Goal: Task Accomplishment & Management: Manage account settings

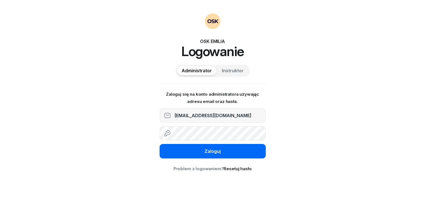
click at [218, 155] on div "Zaloguj" at bounding box center [213, 151] width 16 height 7
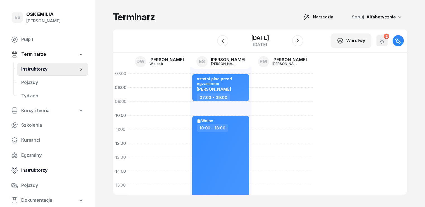
click at [38, 171] on span "Instruktorzy" at bounding box center [52, 170] width 63 height 7
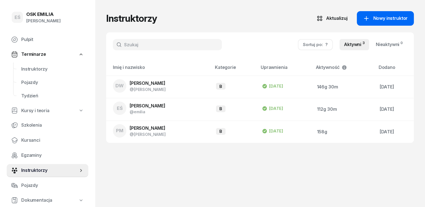
click at [408, 20] on span "Nowy instruktor" at bounding box center [390, 18] width 35 height 7
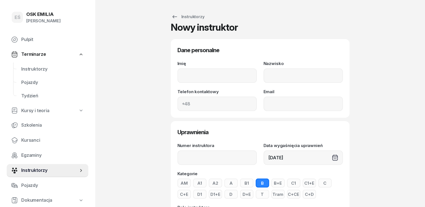
click at [188, 78] on input "Imię" at bounding box center [217, 76] width 79 height 15
type input "[PERSON_NAME]"
click at [283, 72] on input "Nazwisko" at bounding box center [303, 76] width 79 height 15
type input "Wąsik"
click at [204, 108] on input "Telefon kontaktowy" at bounding box center [217, 104] width 79 height 15
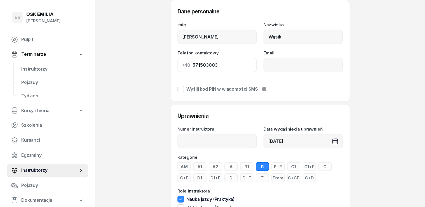
scroll to position [80, 0]
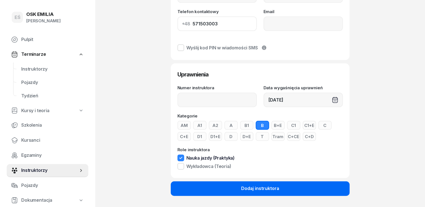
type input "571503003"
click at [260, 189] on div "Dodaj instruktora" at bounding box center [260, 188] width 38 height 7
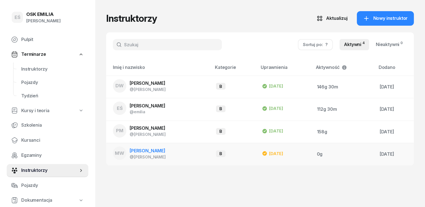
click at [164, 152] on td "MW [PERSON_NAME] @[PERSON_NAME]" at bounding box center [158, 154] width 105 height 22
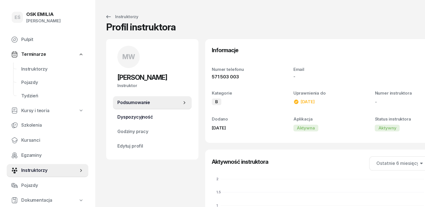
click at [137, 117] on span "Dyspozycyjność" at bounding box center [152, 117] width 70 height 7
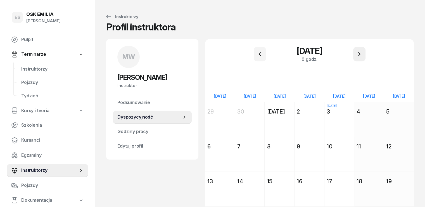
click at [362, 55] on icon "button" at bounding box center [359, 54] width 7 height 7
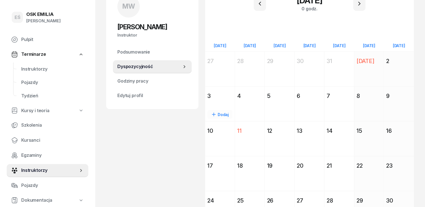
scroll to position [56, 0]
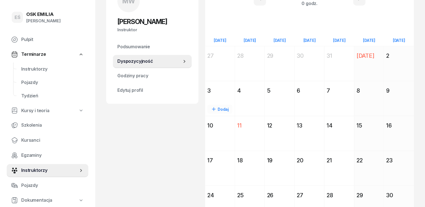
click at [208, 109] on div "Dodaj" at bounding box center [219, 109] width 25 height 9
select select "08"
select select "16"
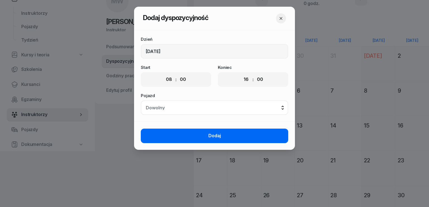
click at [212, 134] on span "Dodaj" at bounding box center [215, 136] width 13 height 7
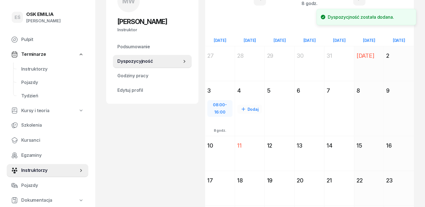
click at [242, 109] on div "Dodaj" at bounding box center [249, 109] width 25 height 9
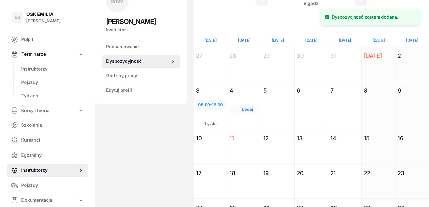
select select "08"
select select "16"
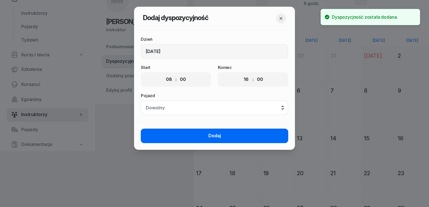
click at [226, 135] on button "Dodaj" at bounding box center [215, 136] width 148 height 15
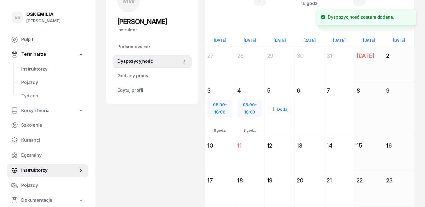
click at [278, 102] on div "Dodaj" at bounding box center [280, 119] width 30 height 46
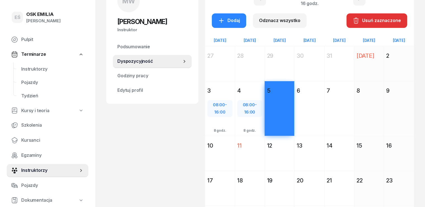
click at [276, 108] on div "Dodaj" at bounding box center [280, 119] width 30 height 46
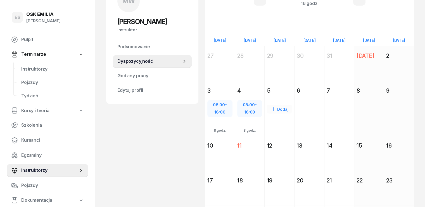
click at [276, 109] on div "Dodaj" at bounding box center [279, 109] width 25 height 9
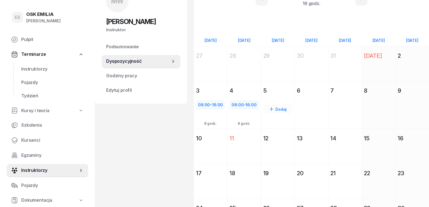
select select "08"
select select "16"
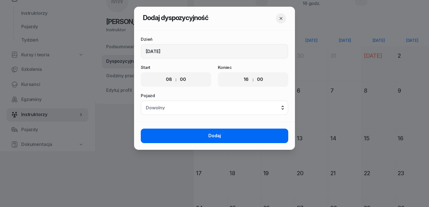
click at [228, 136] on button "Dodaj" at bounding box center [215, 136] width 148 height 15
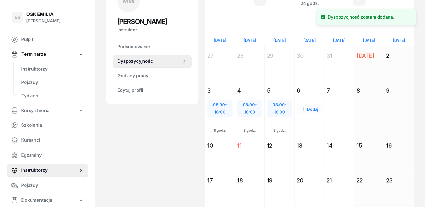
click at [313, 110] on div "Dodaj" at bounding box center [309, 109] width 25 height 9
select select "08"
select select "16"
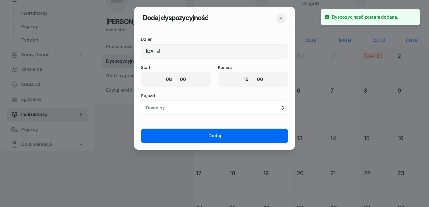
click at [227, 135] on button "Dodaj" at bounding box center [215, 136] width 148 height 15
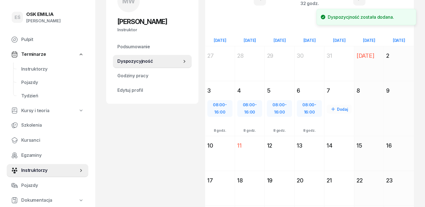
click at [341, 107] on div "Dodaj" at bounding box center [339, 109] width 25 height 9
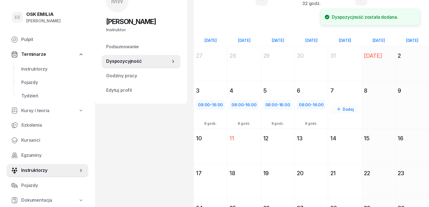
select select "08"
select select "16"
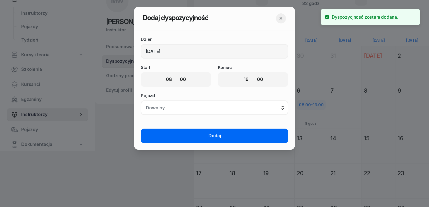
click at [240, 133] on button "Dodaj" at bounding box center [215, 136] width 148 height 15
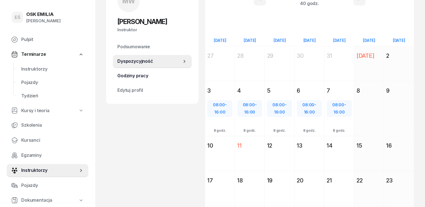
click at [132, 76] on span "Godziny pracy" at bounding box center [152, 75] width 70 height 7
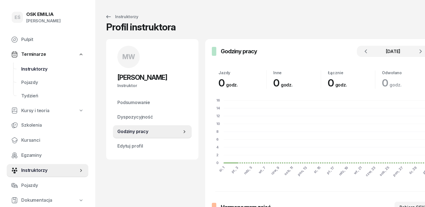
click at [45, 69] on span "Instruktorzy" at bounding box center [52, 69] width 63 height 7
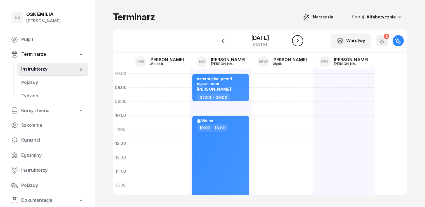
click at [301, 41] on icon "button" at bounding box center [297, 40] width 7 height 7
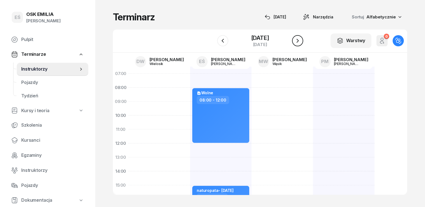
click at [301, 43] on icon "button" at bounding box center [297, 40] width 7 height 7
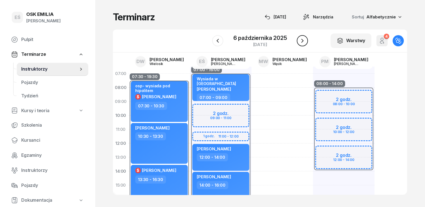
click at [302, 41] on icon "button" at bounding box center [302, 40] width 7 height 7
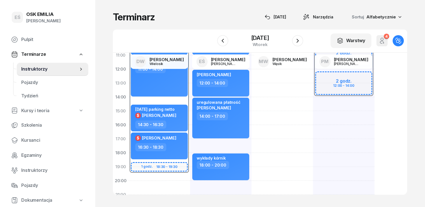
scroll to position [84, 0]
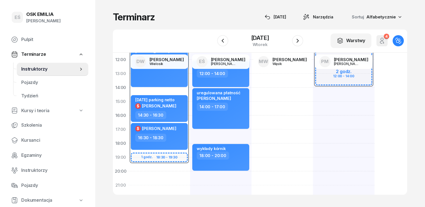
click at [386, 42] on icon "button" at bounding box center [382, 40] width 7 height 7
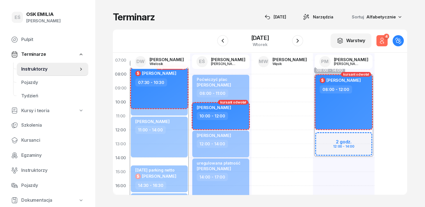
scroll to position [0, 0]
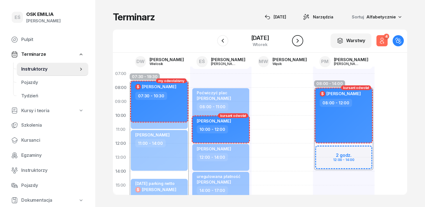
click at [301, 43] on icon "button" at bounding box center [297, 40] width 7 height 7
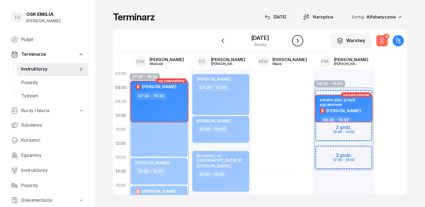
click at [301, 43] on icon "button" at bounding box center [297, 40] width 7 height 7
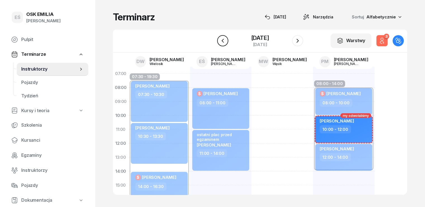
click at [220, 43] on icon "button" at bounding box center [223, 40] width 7 height 7
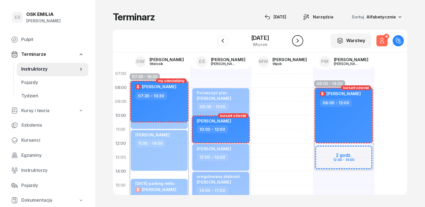
click at [301, 42] on icon "button" at bounding box center [297, 40] width 7 height 7
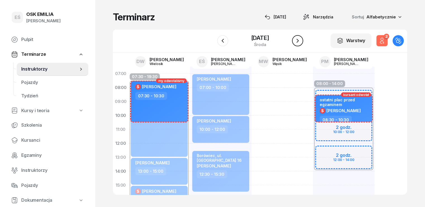
click at [301, 42] on icon "button" at bounding box center [297, 40] width 7 height 7
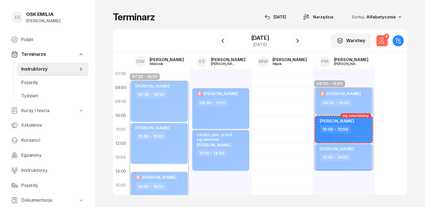
click at [160, 139] on div "10:30 - 13:30" at bounding box center [159, 137] width 49 height 8
select select "10"
select select "30"
select select "13"
select select "30"
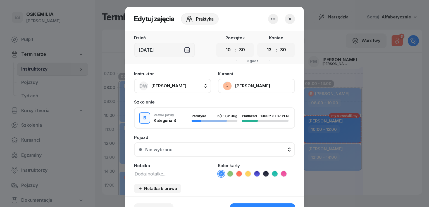
click at [252, 87] on button "[PERSON_NAME]" at bounding box center [256, 86] width 77 height 15
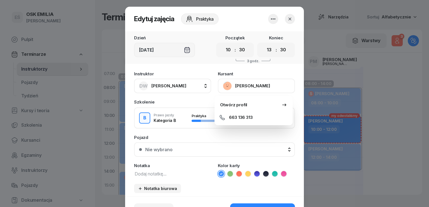
click at [288, 18] on icon "button" at bounding box center [290, 19] width 6 height 6
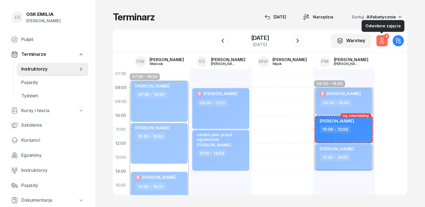
click at [384, 40] on icon "button" at bounding box center [382, 39] width 3 height 3
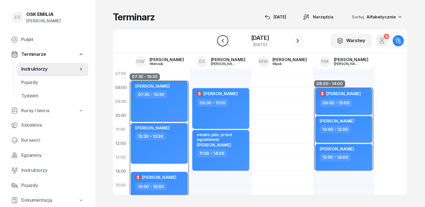
click at [220, 41] on icon "button" at bounding box center [223, 40] width 7 height 7
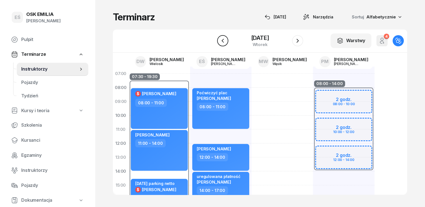
click at [220, 41] on icon "button" at bounding box center [223, 40] width 7 height 7
click at [218, 42] on icon "button" at bounding box center [217, 41] width 2 height 4
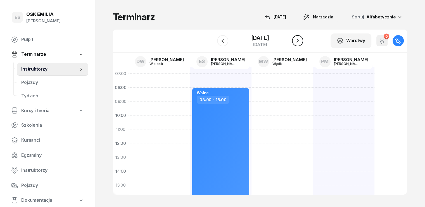
click at [301, 39] on icon "button" at bounding box center [297, 40] width 7 height 7
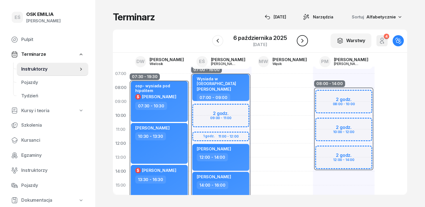
click at [302, 39] on icon "button" at bounding box center [302, 41] width 2 height 4
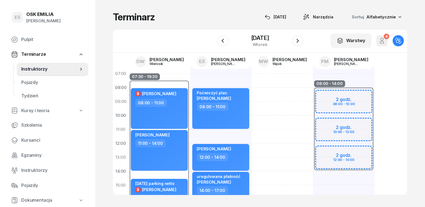
scroll to position [28, 0]
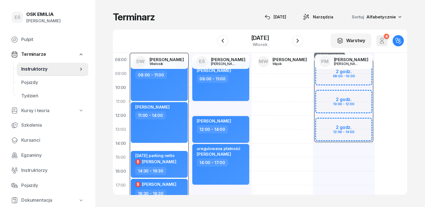
click at [384, 41] on icon "button" at bounding box center [382, 39] width 3 height 3
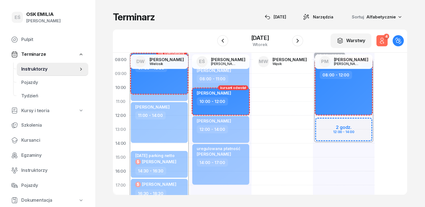
click at [384, 41] on icon "button" at bounding box center [382, 39] width 3 height 3
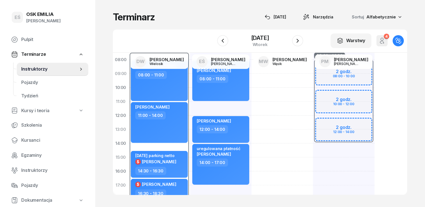
scroll to position [0, 0]
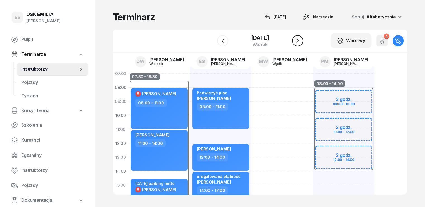
click at [301, 39] on icon "button" at bounding box center [297, 40] width 7 height 7
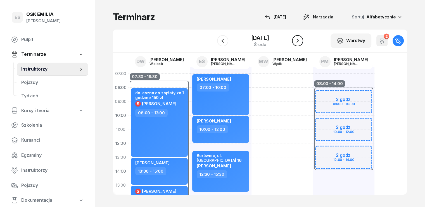
click at [301, 39] on icon "button" at bounding box center [297, 40] width 7 height 7
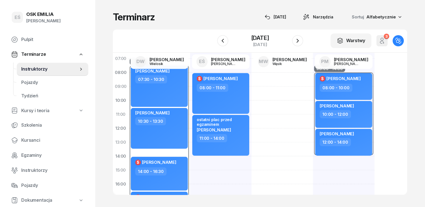
scroll to position [56, 0]
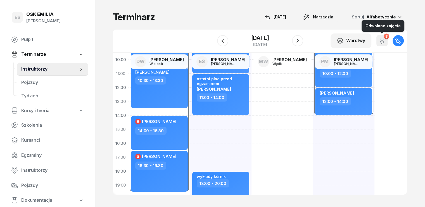
click at [388, 39] on button "3" at bounding box center [382, 40] width 11 height 11
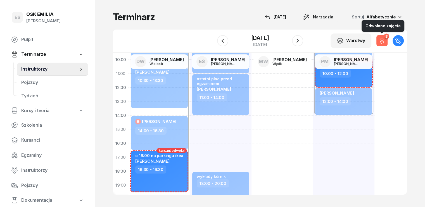
click at [384, 39] on icon "button" at bounding box center [382, 39] width 3 height 3
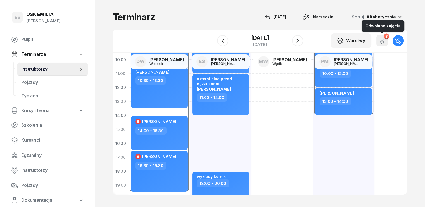
click at [389, 39] on div "3" at bounding box center [386, 36] width 5 height 5
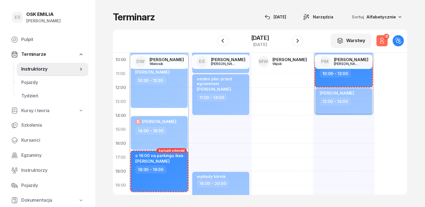
click at [389, 39] on div "3" at bounding box center [386, 36] width 5 height 5
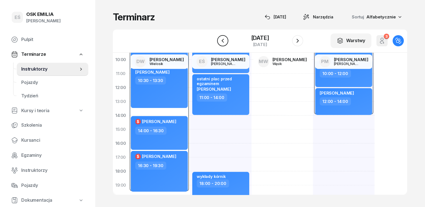
click at [221, 40] on icon "button" at bounding box center [222, 41] width 2 height 4
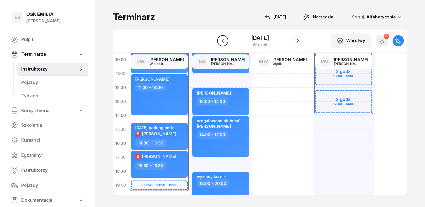
click at [221, 40] on icon "button" at bounding box center [222, 41] width 2 height 4
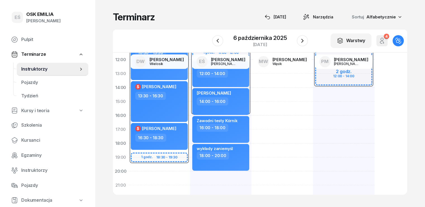
click at [196, 175] on div "07:00 - 16:00 2 godz. 09:00 - 11:00 1 godz. 11:00 - 12:00 Wysiada w [GEOGRAPHIC…" at bounding box center [221, 109] width 62 height 252
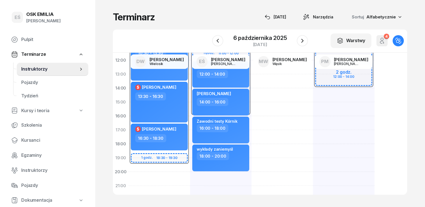
select select "20"
select select "22"
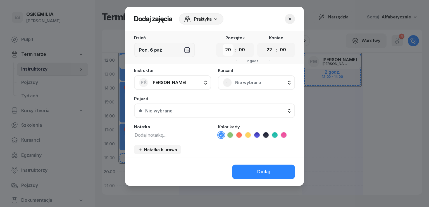
drag, startPoint x: 232, startPoint y: 51, endPoint x: 233, endPoint y: 55, distance: 3.4
click at [232, 51] on select "00 01 02 03 04 05 06 07 08 09 10 11 12 13 14 15 16 17 18 19 20 21 22 23" at bounding box center [228, 50] width 11 height 12
select select "09"
click at [223, 44] on select "00 01 02 03 04 05 06 07 08 09 10 11 12 13 14 15 16 17 18 19 20 21 22 23" at bounding box center [228, 50] width 11 height 12
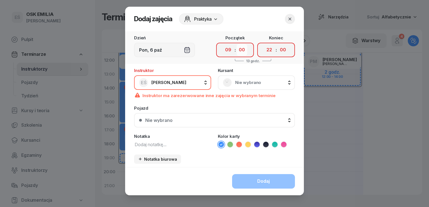
click at [243, 52] on select "00 05 10 15 20 25 30 35 40 45 50 55" at bounding box center [242, 50] width 11 height 12
select select "30"
click at [237, 44] on select "00 05 10 15 20 25 30 35 40 45 50 55" at bounding box center [242, 50] width 11 height 12
click at [269, 50] on select "00 01 02 03 04 05 06 07 08 09 10 11 12 13 14 15 16 17 18 19 20 21 22 23" at bounding box center [269, 50] width 11 height 12
select select "11"
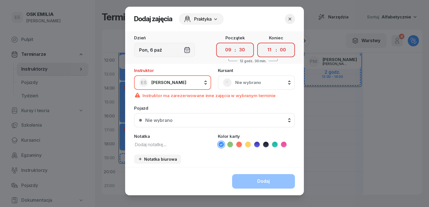
click at [264, 44] on select "00 01 02 03 04 05 06 07 08 09 10 11 12 13 14 15 16 17 18 19 20 21 22 23" at bounding box center [269, 50] width 11 height 12
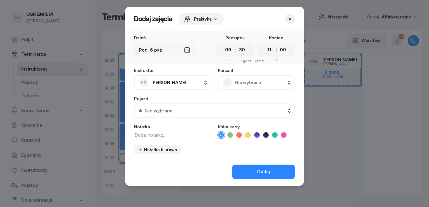
click at [173, 134] on textarea at bounding box center [172, 134] width 77 height 7
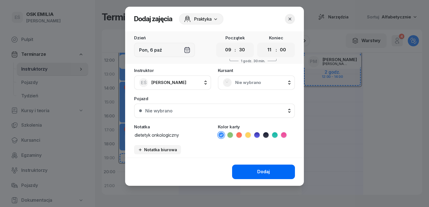
type textarea "dietetyk onkologiczny"
click at [265, 165] on button "Dodaj" at bounding box center [263, 172] width 63 height 15
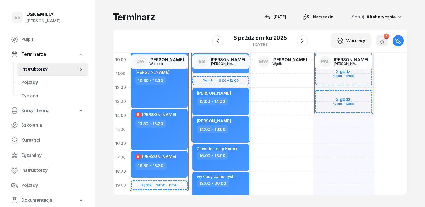
scroll to position [0, 0]
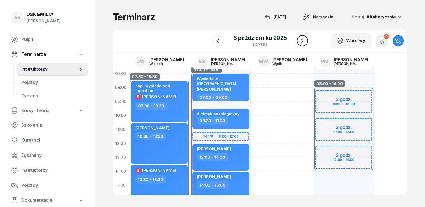
click at [301, 41] on icon "button" at bounding box center [302, 40] width 7 height 7
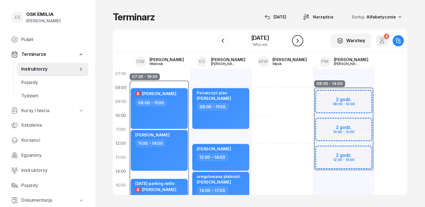
click at [301, 41] on icon "button" at bounding box center [297, 40] width 7 height 7
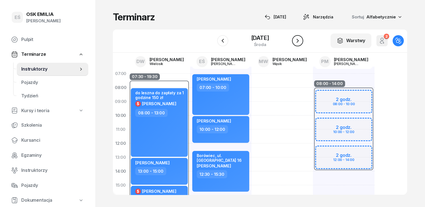
click at [301, 41] on icon "button" at bounding box center [297, 40] width 7 height 7
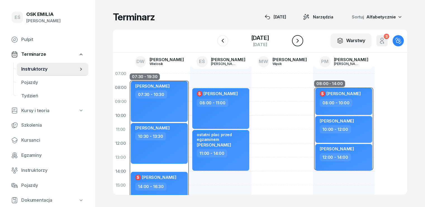
click at [301, 41] on icon "button" at bounding box center [297, 40] width 7 height 7
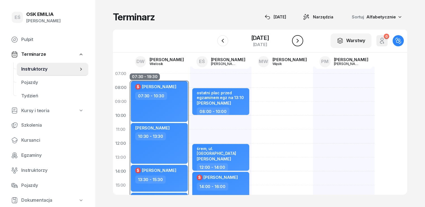
click at [301, 41] on icon "button" at bounding box center [297, 40] width 7 height 7
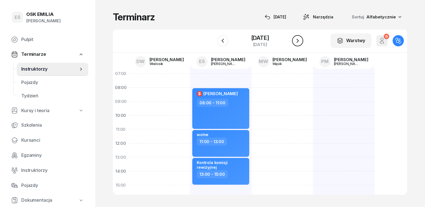
click at [301, 41] on icon "button" at bounding box center [297, 40] width 7 height 7
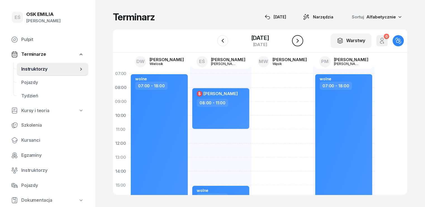
click at [301, 41] on icon "button" at bounding box center [297, 40] width 7 height 7
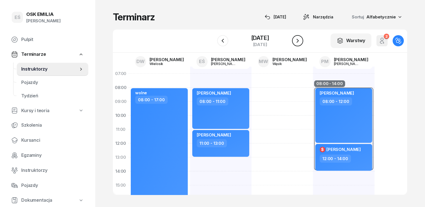
click at [301, 41] on icon "button" at bounding box center [297, 40] width 7 height 7
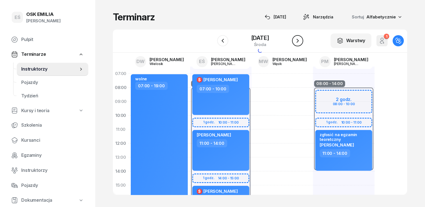
click at [301, 41] on icon "button" at bounding box center [297, 40] width 7 height 7
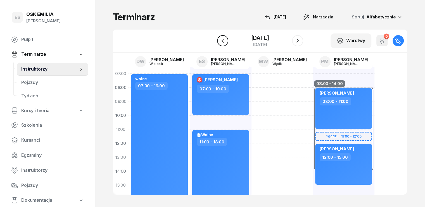
click at [220, 40] on icon "button" at bounding box center [223, 40] width 7 height 7
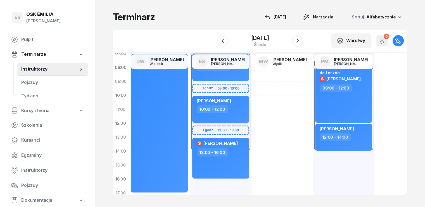
scroll to position [84, 0]
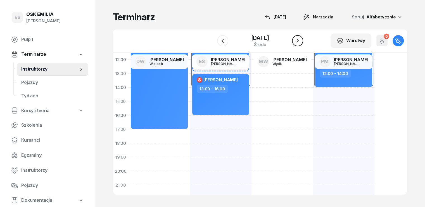
click at [301, 39] on icon "button" at bounding box center [297, 40] width 7 height 7
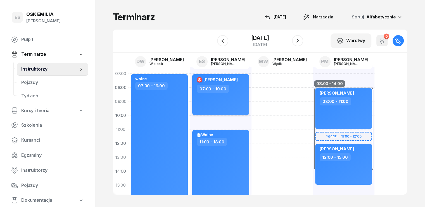
scroll to position [28, 0]
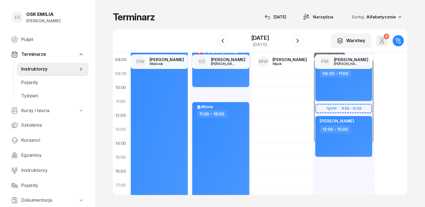
click at [224, 133] on div "Wolne 11:00 - 18:00" at bounding box center [220, 150] width 57 height 97
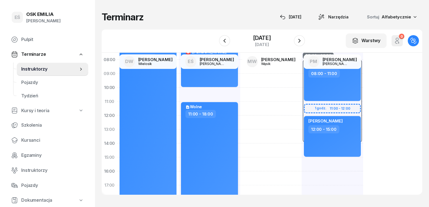
select select "11"
select select "18"
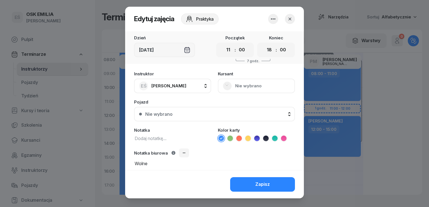
click at [270, 19] on icon "button" at bounding box center [273, 19] width 7 height 7
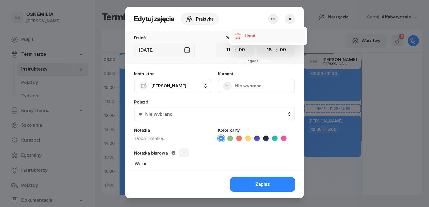
click at [250, 36] on div "Usuń" at bounding box center [250, 35] width 10 height 7
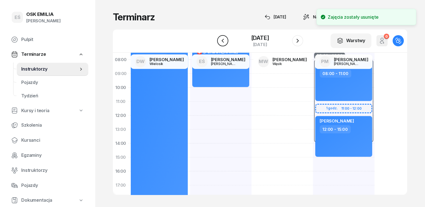
click at [220, 37] on icon "button" at bounding box center [223, 40] width 7 height 7
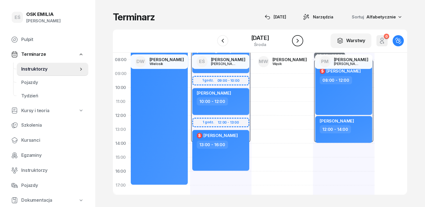
click at [301, 38] on icon "button" at bounding box center [297, 40] width 7 height 7
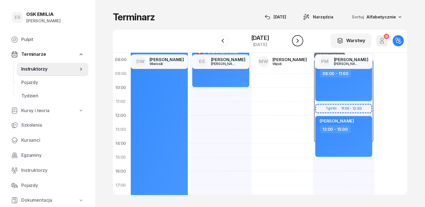
click at [301, 38] on icon "button" at bounding box center [297, 40] width 7 height 7
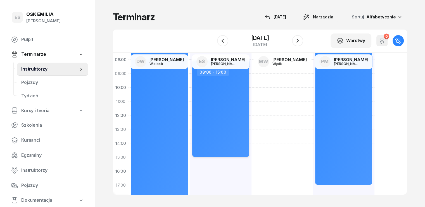
click at [220, 121] on div "Wolne 08:00 - 15:00" at bounding box center [220, 108] width 57 height 97
select select "08"
select select "15"
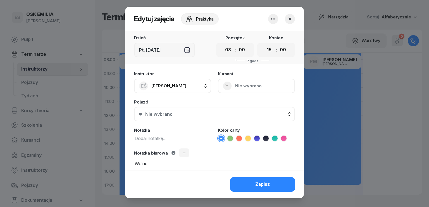
click at [270, 21] on icon "button" at bounding box center [273, 19] width 7 height 7
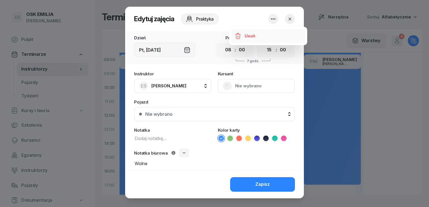
click at [255, 37] on div "Usuń" at bounding box center [250, 35] width 10 height 7
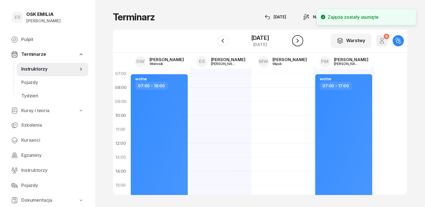
click at [301, 43] on icon "button" at bounding box center [297, 40] width 7 height 7
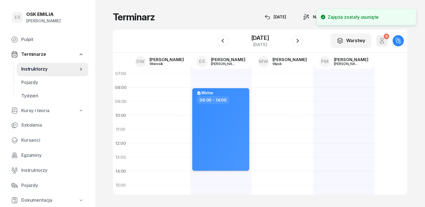
click at [232, 105] on div "Wolne 08:00 - 14:00" at bounding box center [220, 129] width 57 height 83
select select "08"
select select "14"
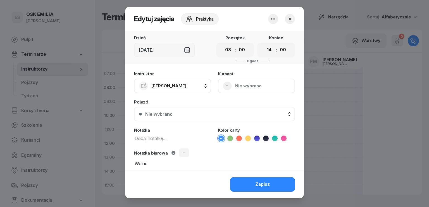
click at [272, 18] on icon "button" at bounding box center [273, 19] width 7 height 7
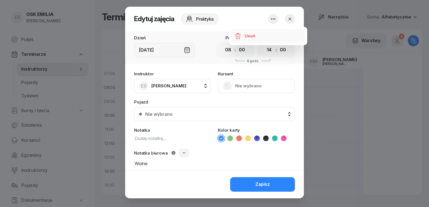
click at [254, 33] on div "Usuń" at bounding box center [250, 35] width 10 height 7
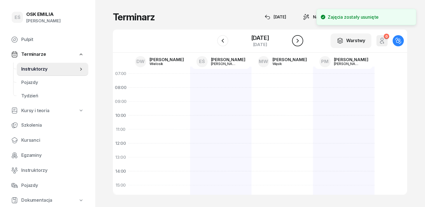
click at [301, 42] on icon "button" at bounding box center [297, 40] width 7 height 7
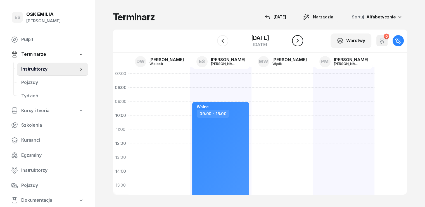
click at [301, 41] on icon "button" at bounding box center [297, 40] width 7 height 7
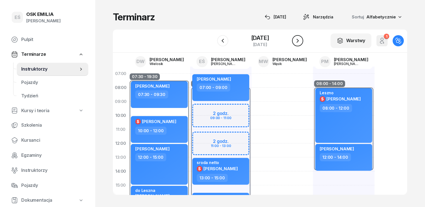
click at [299, 41] on icon "button" at bounding box center [298, 41] width 2 height 4
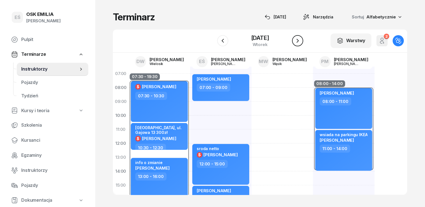
click at [301, 41] on icon "button" at bounding box center [297, 40] width 7 height 7
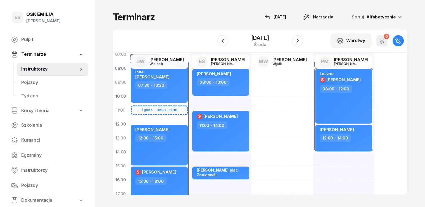
scroll to position [28, 0]
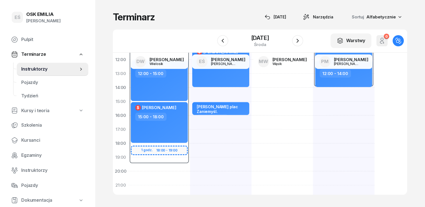
click at [196, 131] on div "[PERSON_NAME] 08:00 - 10:00 $ [PERSON_NAME] 11:00 - 14:00 [PERSON_NAME] plac Za…" at bounding box center [221, 109] width 62 height 252
select select "17"
select select "19"
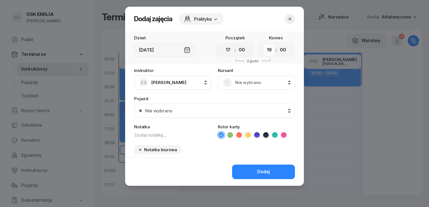
drag, startPoint x: 267, startPoint y: 51, endPoint x: 272, endPoint y: 55, distance: 6.4
click at [267, 51] on select "00 01 02 03 04 05 06 07 08 09 10 11 12 13 14 15 16 17 18 19 20 21 22 23" at bounding box center [269, 50] width 11 height 12
click at [264, 44] on select "00 01 02 03 04 05 06 07 08 09 10 11 12 13 14 15 16 17 18 19 20 21 22 23" at bounding box center [269, 50] width 11 height 12
click at [174, 136] on textarea at bounding box center [172, 134] width 77 height 7
type textarea "wolne"
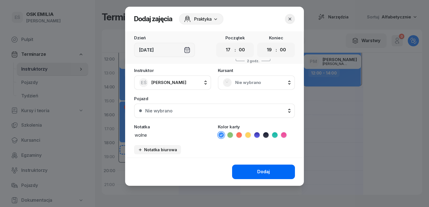
click at [269, 174] on div "Dodaj" at bounding box center [264, 172] width 13 height 7
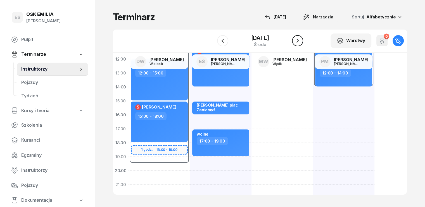
click at [303, 46] on button "button" at bounding box center [297, 40] width 11 height 11
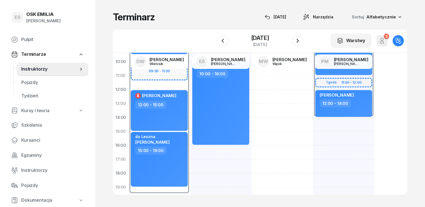
scroll to position [1, 0]
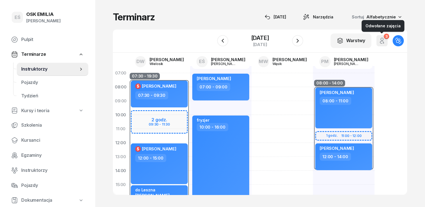
click at [389, 39] on div "3" at bounding box center [386, 36] width 5 height 5
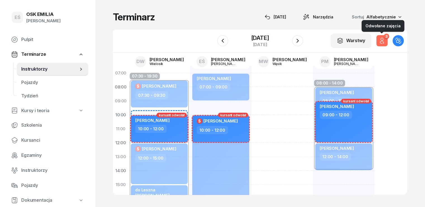
click at [388, 39] on button "3" at bounding box center [382, 40] width 11 height 11
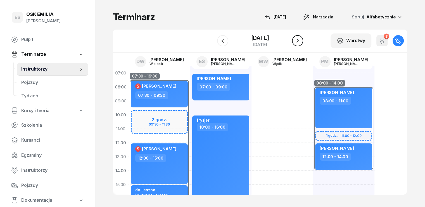
click at [299, 40] on icon "button" at bounding box center [298, 41] width 2 height 4
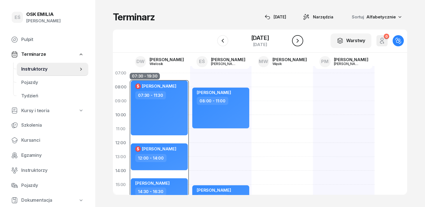
click at [301, 40] on icon "button" at bounding box center [297, 40] width 7 height 7
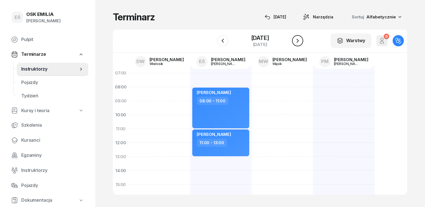
click at [301, 40] on icon "button" at bounding box center [297, 40] width 7 height 7
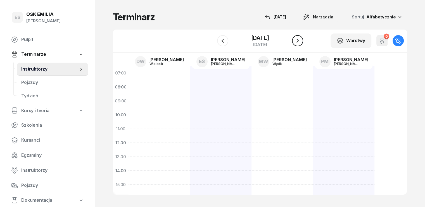
click at [301, 41] on icon "button" at bounding box center [297, 40] width 7 height 7
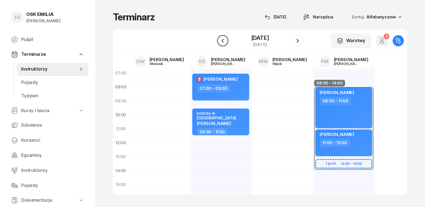
click at [220, 38] on icon "button" at bounding box center [223, 40] width 7 height 7
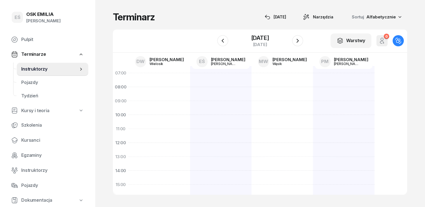
click at [190, 105] on div at bounding box center [221, 192] width 62 height 252
select select "09"
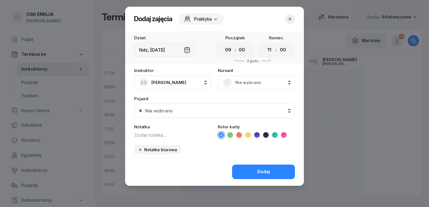
click at [263, 49] on div "00 01 02 03 04 05 06 07 08 09 10 11 12 13 14 15 16 17 18 19 20 21 22 23 : 00 05…" at bounding box center [277, 50] width 38 height 15
click at [272, 55] on select "00 01 02 03 04 05 06 07 08 09 10 11 12 13 14 15 16 17 18 19 20 21 22 23" at bounding box center [269, 50] width 11 height 12
select select "16"
click at [264, 44] on select "00 01 02 03 04 05 06 07 08 09 10 11 12 13 14 15 16 17 18 19 20 21 22 23" at bounding box center [269, 50] width 11 height 12
click at [168, 138] on textarea at bounding box center [172, 134] width 77 height 7
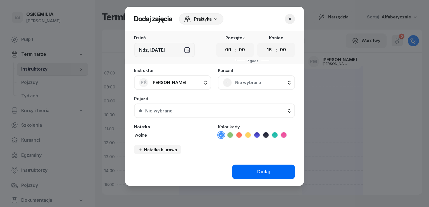
type textarea "wolne"
click at [272, 170] on button "Dodaj" at bounding box center [263, 172] width 63 height 15
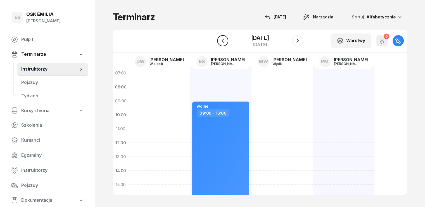
click at [220, 41] on icon "button" at bounding box center [223, 40] width 7 height 7
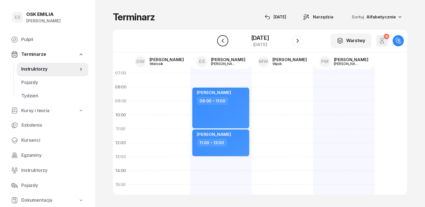
click at [220, 40] on icon "button" at bounding box center [223, 40] width 7 height 7
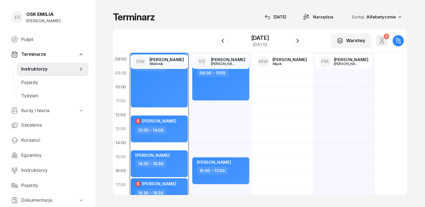
scroll to position [1, 0]
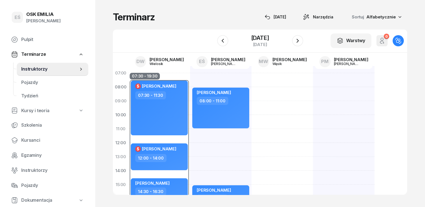
click at [193, 140] on div "[PERSON_NAME] 08:00 - 11:00 [PERSON_NAME] 15:00 - 17:00" at bounding box center [221, 192] width 62 height 252
select select "11"
select select "13"
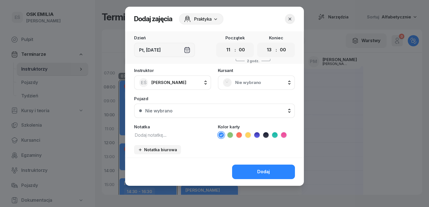
click at [158, 135] on textarea at bounding box center [172, 134] width 77 height 7
type textarea "wolne"
click at [272, 48] on select "00 01 02 03 04 05 06 07 08 09 10 11 12 13 14 15 16 17 18 19 20 21 22 23" at bounding box center [269, 50] width 11 height 12
select select "15"
click at [264, 44] on select "00 01 02 03 04 05 06 07 08 09 10 11 12 13 14 15 16 17 18 19 20 21 22 23" at bounding box center [269, 50] width 11 height 12
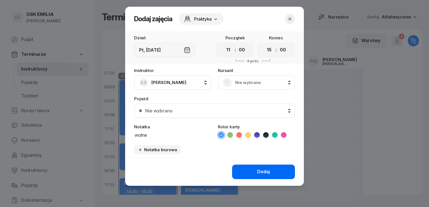
click at [259, 170] on div "Dodaj" at bounding box center [264, 172] width 13 height 7
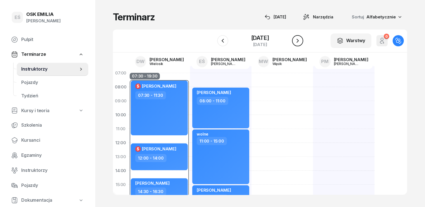
click at [301, 41] on icon "button" at bounding box center [297, 40] width 7 height 7
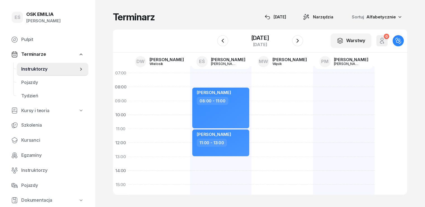
click at [191, 168] on div "[PERSON_NAME] 08:00 - 11:00 [PERSON_NAME] 11:00 - 13:00" at bounding box center [221, 192] width 62 height 252
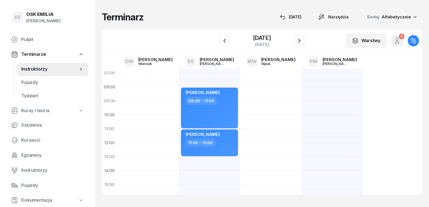
select select "13"
select select "15"
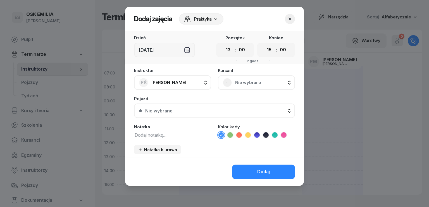
click at [167, 138] on textarea at bounding box center [172, 134] width 77 height 7
type textarea "wolne"
drag, startPoint x: 269, startPoint y: 50, endPoint x: 269, endPoint y: 54, distance: 3.4
click at [269, 50] on select "00 01 02 03 04 05 06 07 08 09 10 11 12 13 14 15 16 17 18 19 20 21 22 23" at bounding box center [269, 50] width 11 height 12
select select "18"
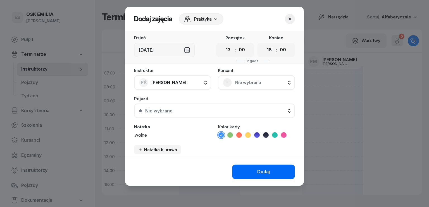
click at [264, 44] on select "00 01 02 03 04 05 06 07 08 09 10 11 12 13 14 15 16 17 18 19 20 21 22 23" at bounding box center [269, 50] width 11 height 12
click at [267, 173] on div "Dodaj" at bounding box center [264, 172] width 13 height 7
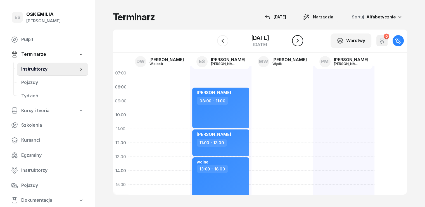
click at [301, 40] on icon "button" at bounding box center [297, 40] width 7 height 7
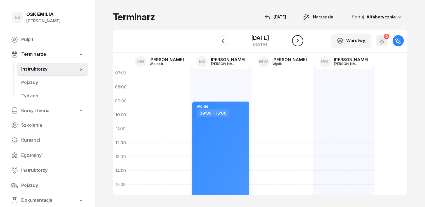
click at [301, 40] on icon "button" at bounding box center [297, 40] width 7 height 7
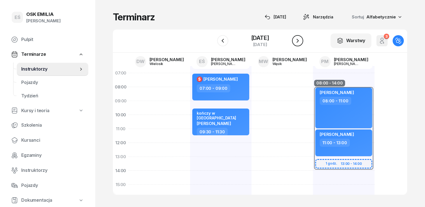
click at [301, 40] on icon "button" at bounding box center [297, 40] width 7 height 7
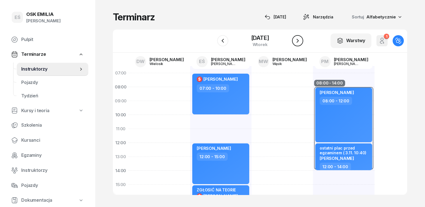
click at [301, 40] on icon "button" at bounding box center [297, 40] width 7 height 7
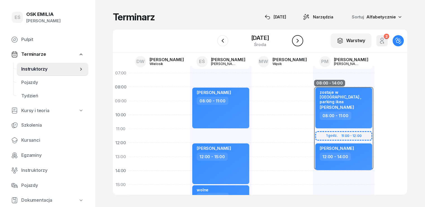
click at [301, 40] on icon "button" at bounding box center [297, 40] width 7 height 7
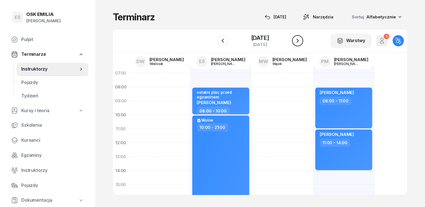
click at [301, 40] on icon "button" at bounding box center [297, 40] width 7 height 7
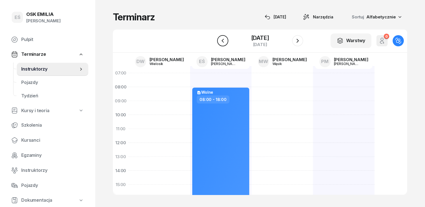
click at [220, 39] on icon "button" at bounding box center [223, 40] width 7 height 7
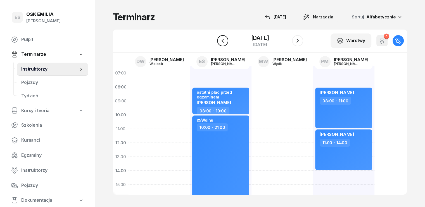
click at [219, 37] on button "button" at bounding box center [222, 40] width 11 height 11
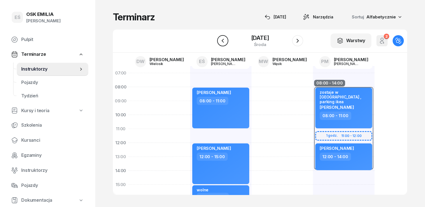
click at [219, 37] on button "button" at bounding box center [222, 40] width 11 height 11
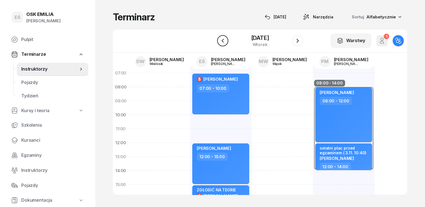
click at [219, 37] on button "button" at bounding box center [222, 40] width 11 height 11
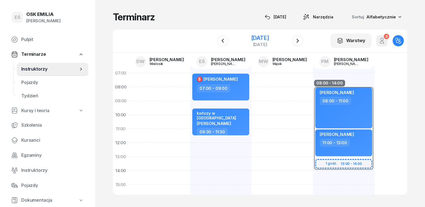
click at [251, 37] on div "[DATE]" at bounding box center [260, 38] width 18 height 6
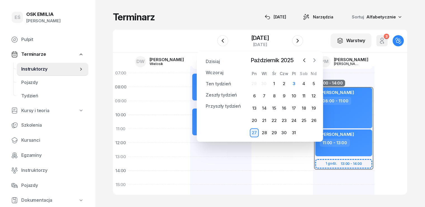
click at [315, 63] on icon "button" at bounding box center [315, 61] width 6 height 6
drag, startPoint x: 261, startPoint y: 148, endPoint x: 268, endPoint y: 127, distance: 22.6
click at [261, 148] on div at bounding box center [283, 192] width 62 height 252
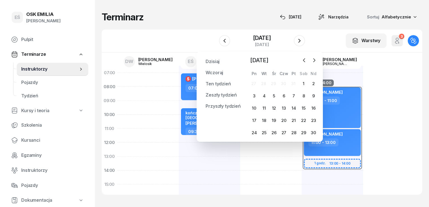
select select "12"
select select "14"
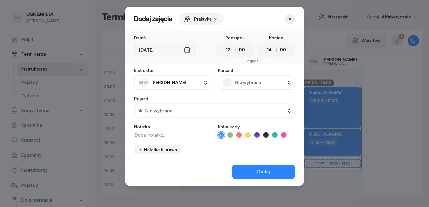
click at [289, 18] on icon "button" at bounding box center [290, 19] width 6 height 6
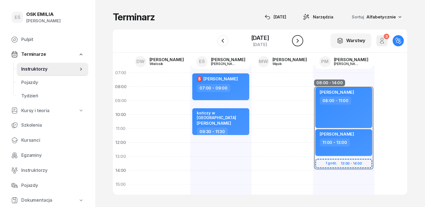
click at [299, 41] on icon "button" at bounding box center [298, 41] width 2 height 4
click at [301, 41] on icon "button" at bounding box center [297, 40] width 7 height 7
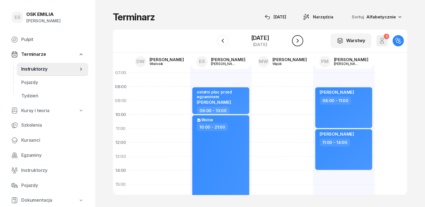
click at [301, 40] on icon "button" at bounding box center [297, 40] width 7 height 7
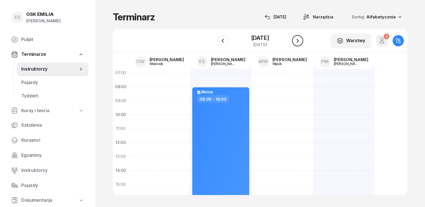
click at [301, 40] on icon "button" at bounding box center [297, 40] width 7 height 7
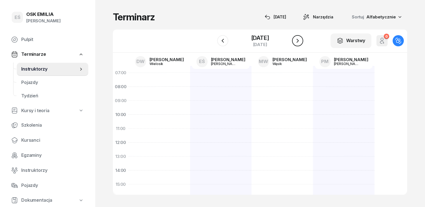
click at [303, 40] on div "W Wybierz DW [PERSON_NAME] EŚ [PERSON_NAME] MW [PERSON_NAME] PM [PERSON_NAME] […" at bounding box center [260, 41] width 294 height 23
click at [301, 42] on button "button" at bounding box center [297, 40] width 11 height 11
click at [301, 41] on button "button" at bounding box center [297, 40] width 11 height 11
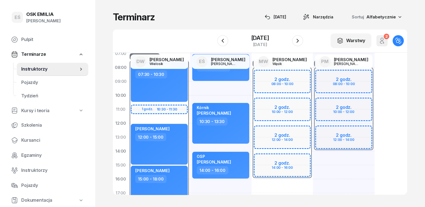
scroll to position [29, 0]
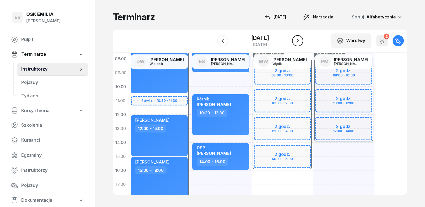
click at [300, 42] on icon "button" at bounding box center [297, 40] width 7 height 7
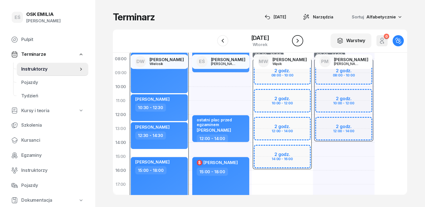
click at [300, 42] on icon "button" at bounding box center [297, 40] width 7 height 7
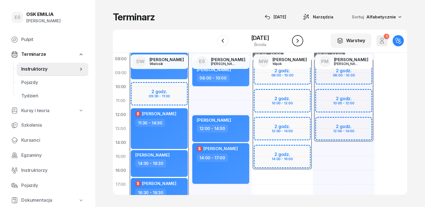
click at [299, 42] on icon "button" at bounding box center [297, 40] width 7 height 7
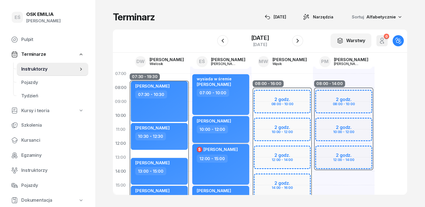
click at [224, 128] on div "10:00 - 12:00" at bounding box center [221, 130] width 49 height 8
select select "10"
select select "12"
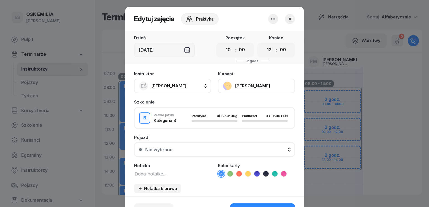
click at [179, 85] on span "[PERSON_NAME]" at bounding box center [169, 85] width 35 height 5
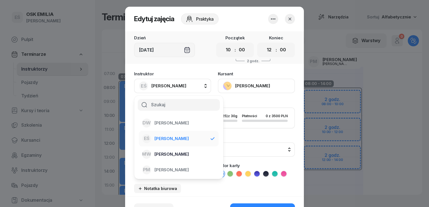
click at [168, 156] on span "[PERSON_NAME]" at bounding box center [172, 154] width 34 height 7
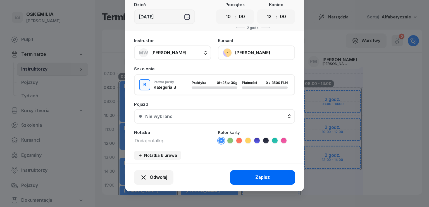
scroll to position [35, 0]
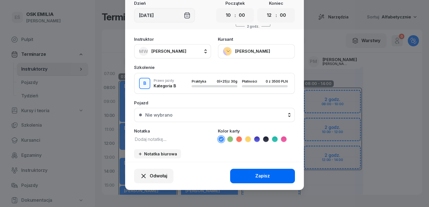
click at [251, 178] on button "Zapisz" at bounding box center [262, 176] width 65 height 15
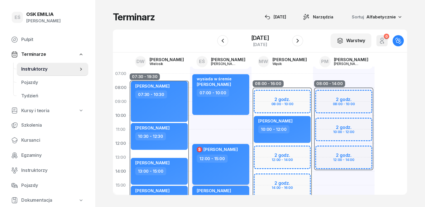
click at [230, 158] on div "12:00 - 15:00" at bounding box center [221, 159] width 49 height 8
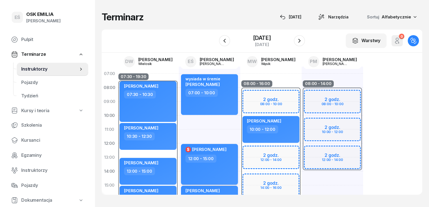
select select "12"
select select "15"
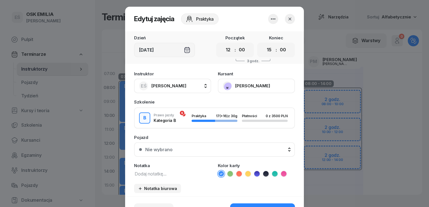
click at [178, 86] on span "[PERSON_NAME]" at bounding box center [169, 85] width 35 height 5
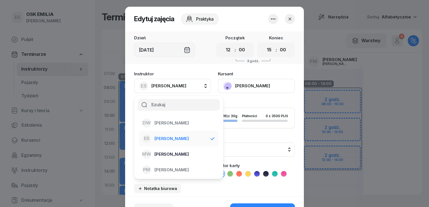
click at [173, 157] on span "[PERSON_NAME]" at bounding box center [172, 154] width 34 height 7
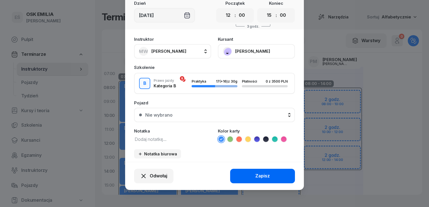
click at [247, 173] on button "Zapisz" at bounding box center [262, 176] width 65 height 15
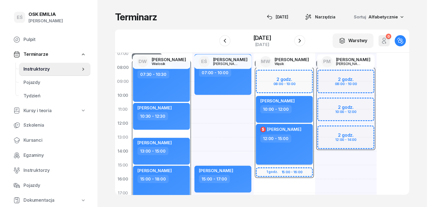
scroll to position [56, 0]
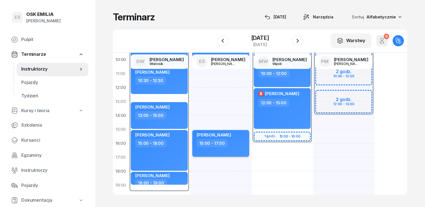
click at [228, 145] on div "15:00 - 17:00" at bounding box center [221, 144] width 49 height 8
select select "15"
select select "17"
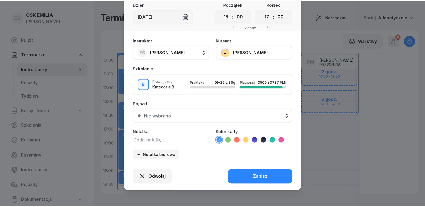
scroll to position [35, 0]
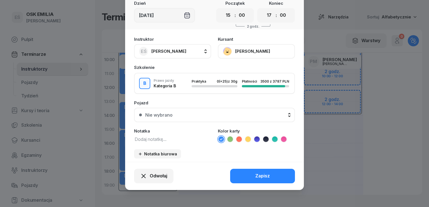
click at [178, 52] on span "[PERSON_NAME]" at bounding box center [169, 51] width 35 height 5
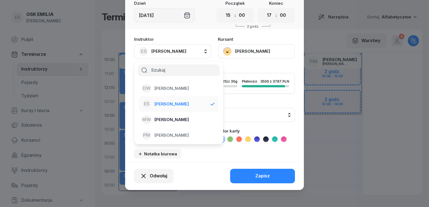
click at [170, 120] on span "[PERSON_NAME]" at bounding box center [172, 119] width 34 height 7
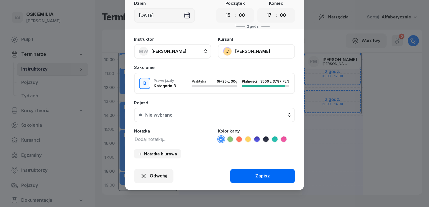
click at [248, 178] on button "Zapisz" at bounding box center [262, 176] width 65 height 15
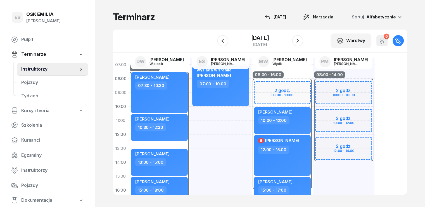
scroll to position [0, 0]
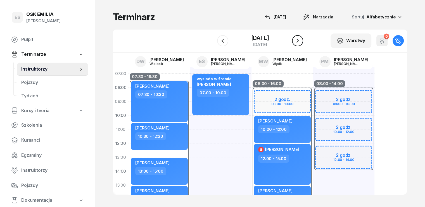
click at [300, 42] on icon "button" at bounding box center [297, 40] width 7 height 7
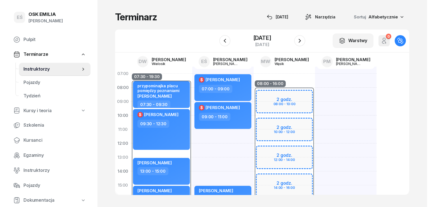
scroll to position [28, 0]
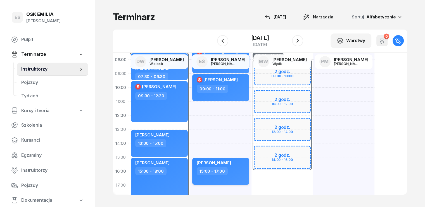
click at [227, 171] on div "15:00 - 17:00" at bounding box center [221, 171] width 49 height 8
select select "15"
select select "17"
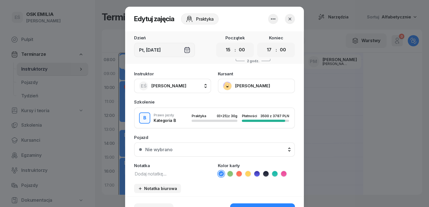
click at [163, 87] on span "[PERSON_NAME]" at bounding box center [169, 85] width 35 height 5
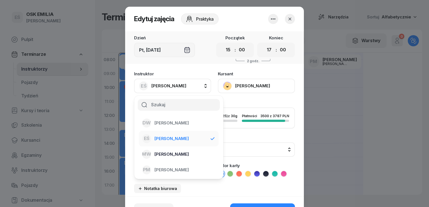
click at [171, 155] on span "[PERSON_NAME]" at bounding box center [172, 154] width 34 height 7
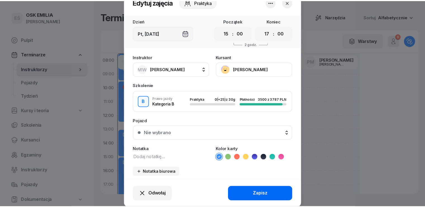
scroll to position [35, 0]
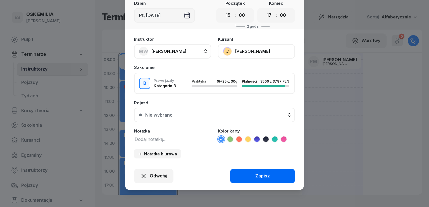
click at [253, 174] on button "Zapisz" at bounding box center [262, 176] width 65 height 15
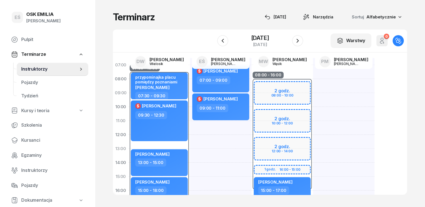
scroll to position [0, 0]
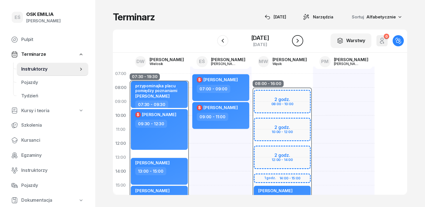
click at [299, 39] on icon "button" at bounding box center [297, 40] width 7 height 7
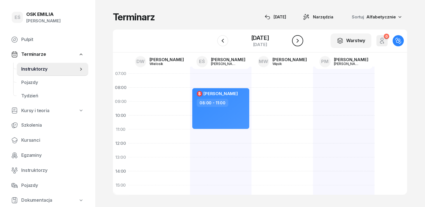
click at [299, 39] on icon "button" at bounding box center [297, 40] width 7 height 7
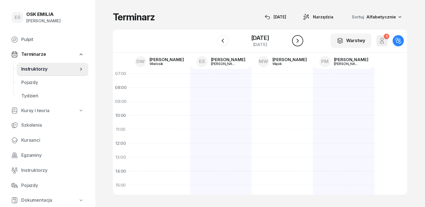
click at [299, 39] on icon "button" at bounding box center [297, 40] width 7 height 7
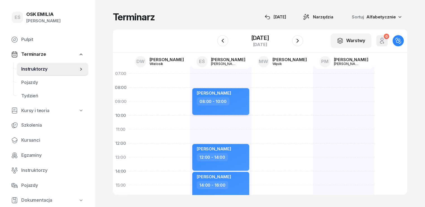
click at [224, 98] on div "08:00 - 10:00" at bounding box center [221, 102] width 49 height 8
select select "08"
select select "10"
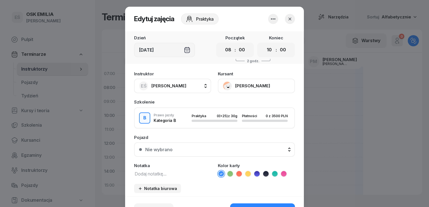
click at [290, 19] on icon "button" at bounding box center [290, 19] width 6 height 6
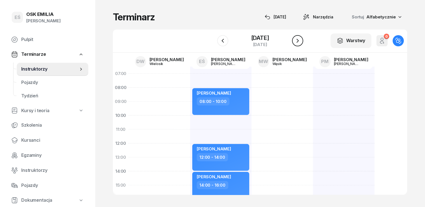
click at [299, 42] on icon "button" at bounding box center [297, 40] width 7 height 7
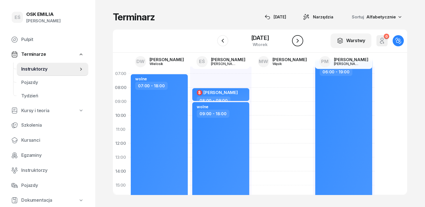
click at [299, 40] on icon "button" at bounding box center [297, 40] width 7 height 7
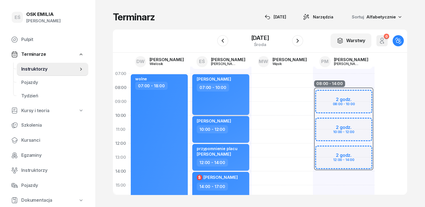
scroll to position [56, 0]
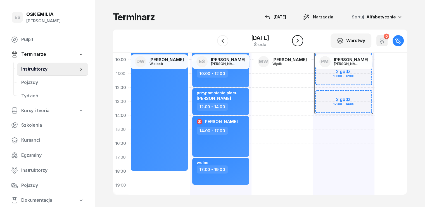
click at [301, 43] on icon "button" at bounding box center [297, 40] width 7 height 7
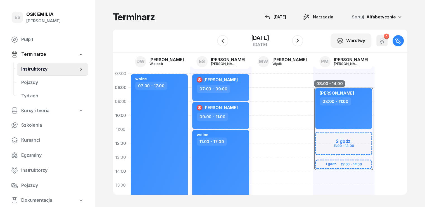
drag, startPoint x: 335, startPoint y: 18, endPoint x: 314, endPoint y: 23, distance: 21.8
click at [334, 18] on span "Narzędzia" at bounding box center [323, 17] width 20 height 7
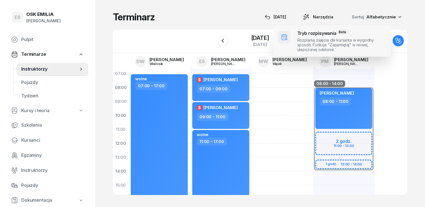
click at [315, 45] on span at bounding box center [332, 40] width 117 height 31
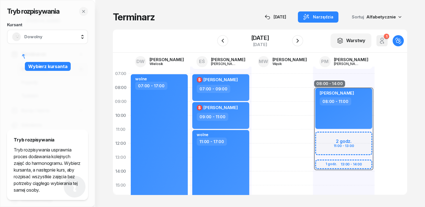
click at [50, 36] on span "Dowolny" at bounding box center [53, 36] width 59 height 7
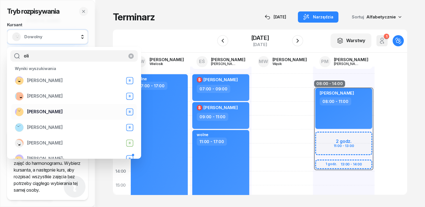
type input "oli"
click at [44, 113] on span "[PERSON_NAME]" at bounding box center [45, 111] width 36 height 7
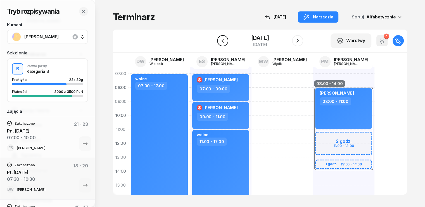
click at [224, 40] on icon "button" at bounding box center [223, 40] width 7 height 7
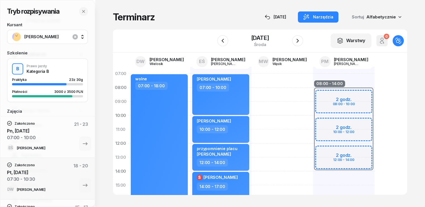
click at [252, 119] on div at bounding box center [283, 193] width 62 height 252
select select "10"
select select "12"
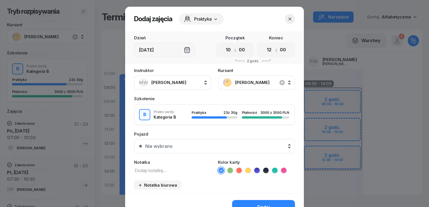
click at [289, 20] on icon "button" at bounding box center [290, 19] width 3 height 3
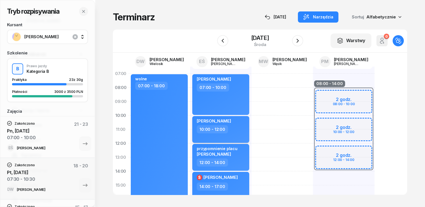
click at [219, 129] on div "10:00 - 12:00" at bounding box center [221, 130] width 49 height 8
select select "10"
select select "12"
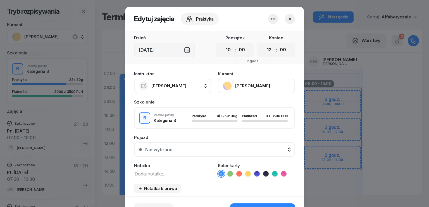
click at [183, 88] on span "[PERSON_NAME]" at bounding box center [169, 85] width 35 height 5
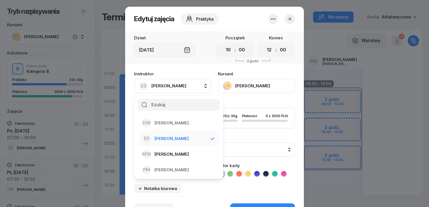
click at [173, 153] on span "[PERSON_NAME]" at bounding box center [172, 154] width 34 height 7
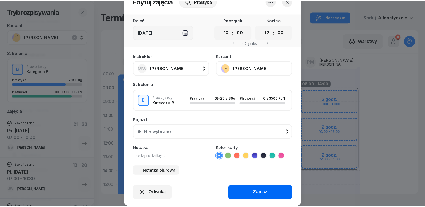
scroll to position [35, 0]
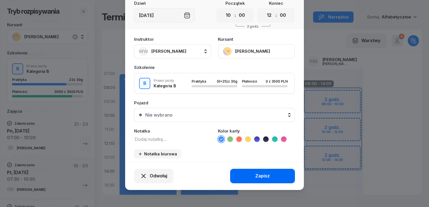
click at [259, 176] on div "Zapisz" at bounding box center [263, 176] width 15 height 7
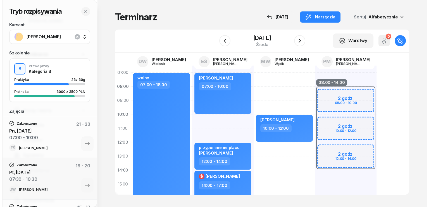
scroll to position [0, 0]
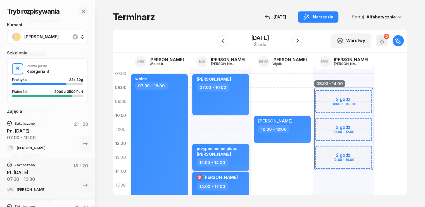
click at [229, 160] on div "12:00 - 14:00" at bounding box center [221, 163] width 49 height 8
select select "12"
select select "14"
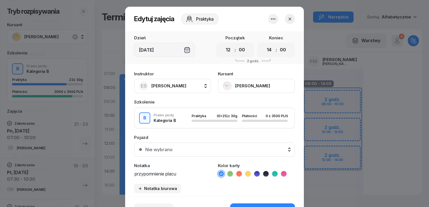
click at [170, 86] on span "[PERSON_NAME]" at bounding box center [169, 85] width 35 height 5
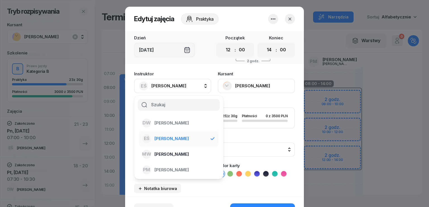
click at [169, 154] on span "[PERSON_NAME]" at bounding box center [172, 154] width 34 height 7
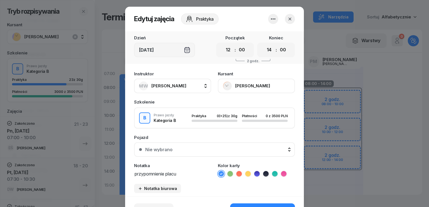
scroll to position [35, 0]
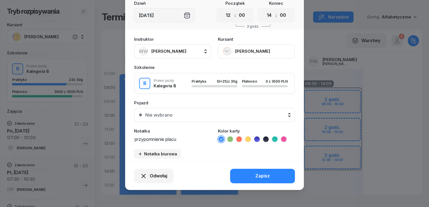
drag, startPoint x: 268, startPoint y: 176, endPoint x: 265, endPoint y: 174, distance: 3.4
click at [268, 176] on div "Zapisz" at bounding box center [263, 176] width 15 height 7
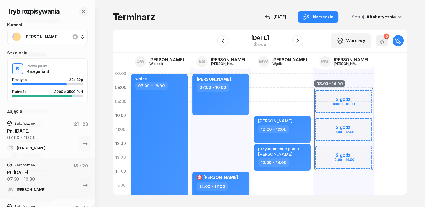
click at [190, 144] on div "[PERSON_NAME] 07:00 - 10:00 $ [PERSON_NAME] 14:00 - 17:00 wolne 17:00 - 19:00" at bounding box center [221, 193] width 62 height 252
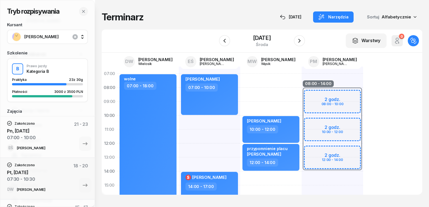
select select "12"
select select "14"
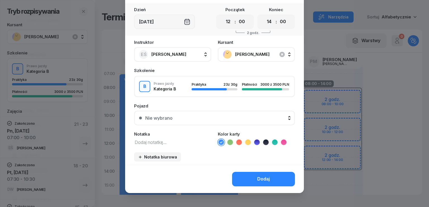
scroll to position [31, 0]
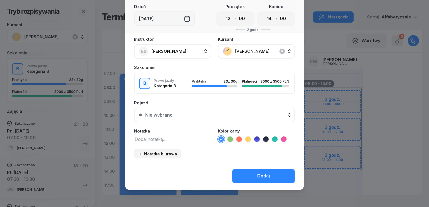
click at [181, 143] on div "Instruktor EŚ [PERSON_NAME] DW [PERSON_NAME] EŚ [PERSON_NAME] MW [PERSON_NAME] …" at bounding box center [214, 99] width 179 height 125
click at [179, 139] on textarea at bounding box center [172, 139] width 77 height 7
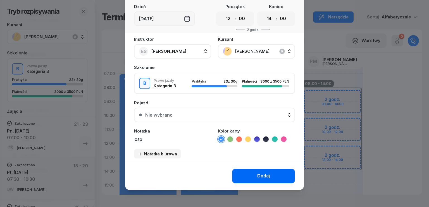
type textarea "osp"
click at [270, 174] on button "Dodaj" at bounding box center [263, 176] width 63 height 15
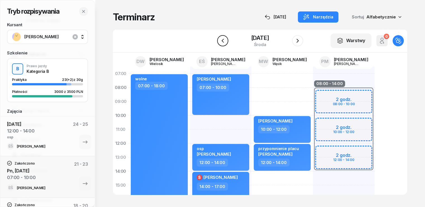
click at [220, 40] on icon "button" at bounding box center [223, 40] width 7 height 7
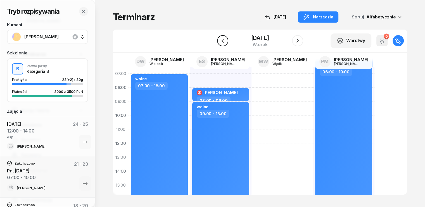
click at [221, 41] on icon "button" at bounding box center [222, 41] width 2 height 4
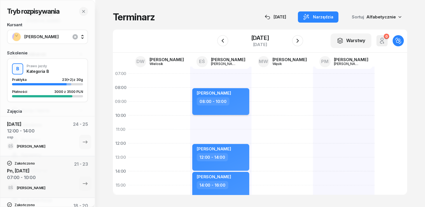
click at [228, 103] on div "08:00 - 10:00" at bounding box center [221, 102] width 49 height 8
select select "08"
select select "10"
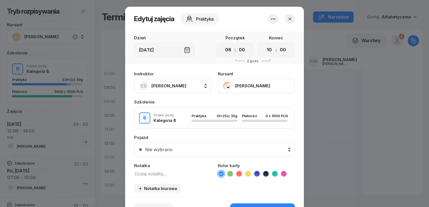
click at [178, 87] on span "[PERSON_NAME]" at bounding box center [169, 85] width 35 height 5
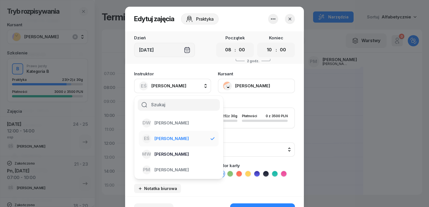
click at [170, 156] on span "[PERSON_NAME]" at bounding box center [172, 154] width 34 height 7
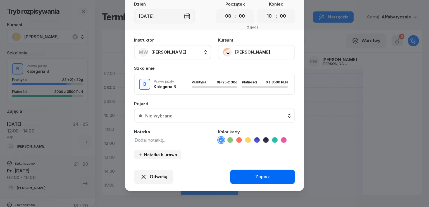
scroll to position [35, 0]
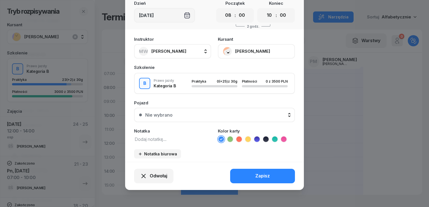
click at [271, 179] on button "Zapisz" at bounding box center [262, 176] width 65 height 15
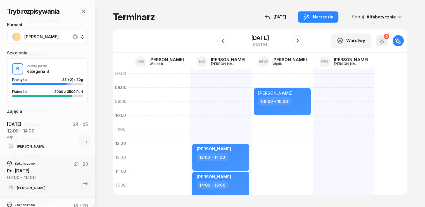
click at [190, 80] on div "[PERSON_NAME] 12:00 - 14:00 [PERSON_NAME] 14:00 - 16:00 $ [PERSON_NAME] 16:00 -…" at bounding box center [221, 193] width 62 height 252
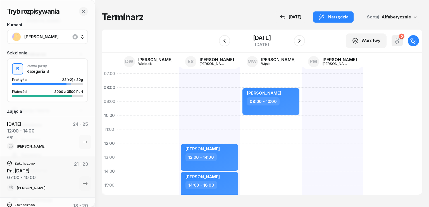
select select "07"
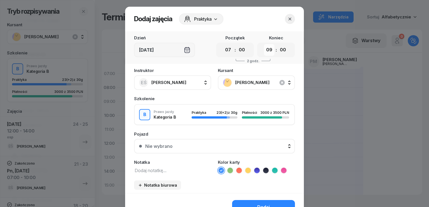
click at [268, 53] on select "00 01 02 03 04 05 06 07 08 09 10 11 12 13 14 15 16 17 18 19 20 21 22 23" at bounding box center [269, 50] width 11 height 12
select select "10"
click at [264, 44] on select "00 01 02 03 04 05 06 07 08 09 10 11 12 13 14 15 16 17 18 19 20 21 22 23" at bounding box center [269, 50] width 11 height 12
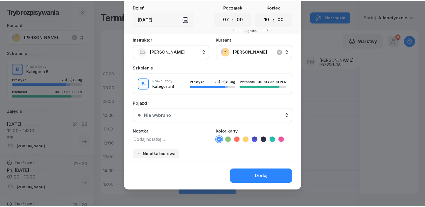
scroll to position [31, 0]
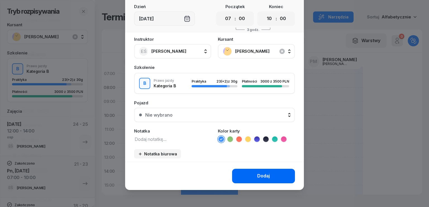
click at [263, 176] on div "Dodaj" at bounding box center [264, 176] width 13 height 7
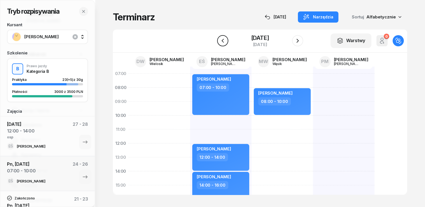
click at [221, 43] on icon "button" at bounding box center [223, 40] width 7 height 7
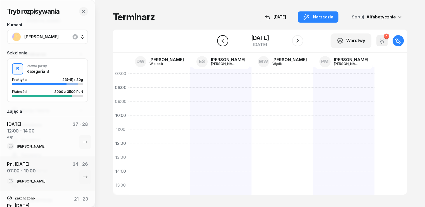
click at [227, 44] on button "button" at bounding box center [222, 40] width 11 height 11
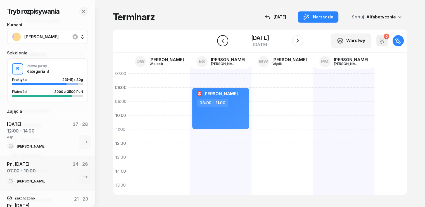
click at [224, 43] on icon "button" at bounding box center [223, 40] width 7 height 7
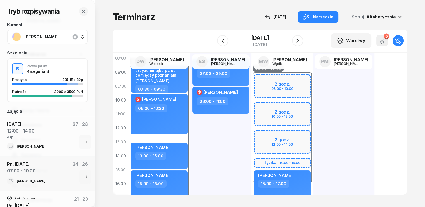
scroll to position [28, 0]
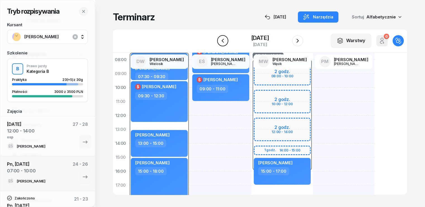
click at [225, 42] on icon "button" at bounding box center [223, 40] width 7 height 7
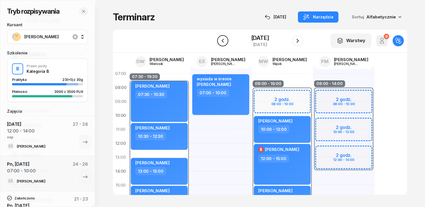
click at [223, 41] on icon "button" at bounding box center [223, 40] width 7 height 7
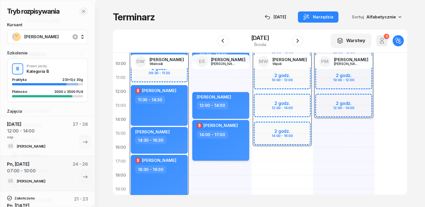
scroll to position [56, 0]
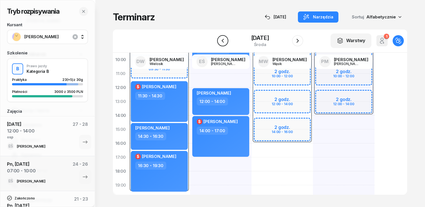
click at [225, 42] on icon "button" at bounding box center [223, 40] width 7 height 7
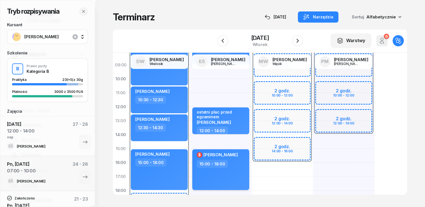
scroll to position [28, 0]
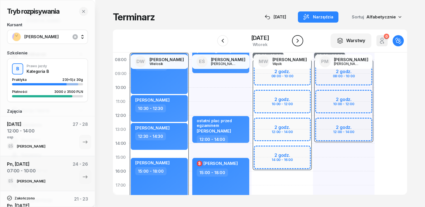
click at [301, 43] on icon "button" at bounding box center [297, 40] width 7 height 7
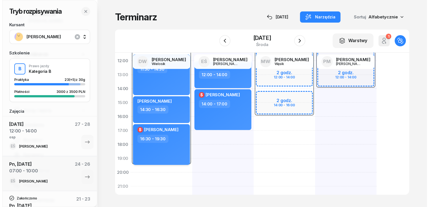
scroll to position [84, 0]
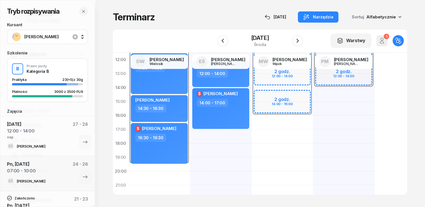
click at [139, 174] on div "07:30 - 19:30 2 godz. 09:30 - 11:30 [PERSON_NAME] 07:30 - 09:30 $ [PERSON_NAME]…" at bounding box center [160, 109] width 62 height 252
select select "20"
select select "22"
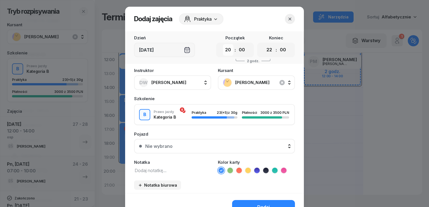
click at [226, 52] on select "00 01 02 03 04 05 06 07 08 09 10 11 12 13 14 15 16 17 18 19 20 21 22 23" at bounding box center [228, 50] width 11 height 12
select select "09"
click at [223, 44] on select "00 01 02 03 04 05 06 07 08 09 10 11 12 13 14 15 16 17 18 19 20 21 22 23" at bounding box center [228, 50] width 11 height 12
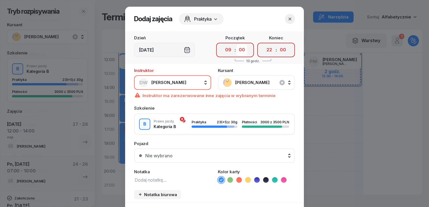
drag, startPoint x: 239, startPoint y: 52, endPoint x: 239, endPoint y: 55, distance: 3.4
click at [239, 52] on select "00 05 10 15 20 25 30 35 40 45 50 55" at bounding box center [242, 50] width 11 height 12
select select "30"
click at [237, 44] on select "00 05 10 15 20 25 30 35 40 45 50 55" at bounding box center [242, 50] width 11 height 12
click at [267, 55] on select "00 01 02 03 04 05 06 07 08 09 10 11 12 13 14 15 16 17 18 19 20 21 22 23" at bounding box center [269, 50] width 11 height 12
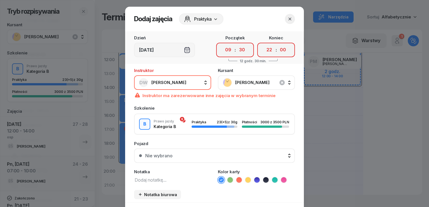
select select "11"
click at [264, 44] on select "00 01 02 03 04 05 06 07 08 09 10 11 12 13 14 15 16 17 18 19 20 21 22 23" at bounding box center [269, 50] width 11 height 12
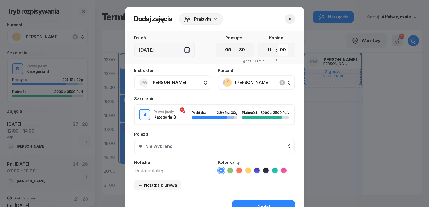
click at [281, 52] on select "00 05 10 15 20 25 30 35 40 45 50 55" at bounding box center [283, 50] width 11 height 12
select select "30"
click at [278, 44] on select "00 05 10 15 20 25 30 35 40 45 50 55" at bounding box center [283, 50] width 11 height 12
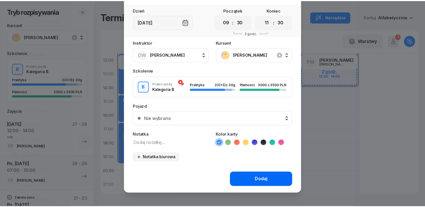
scroll to position [31, 0]
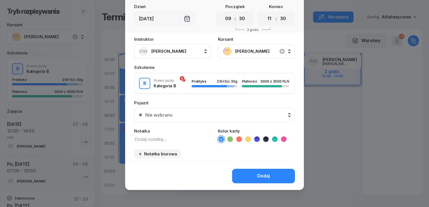
click at [249, 176] on button "Dodaj" at bounding box center [263, 176] width 63 height 15
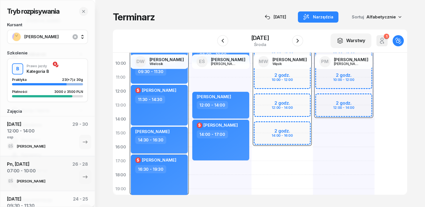
scroll to position [0, 0]
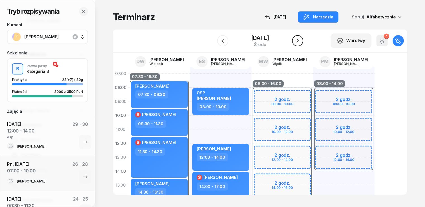
click at [299, 37] on button "button" at bounding box center [297, 40] width 11 height 11
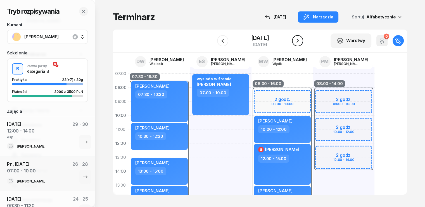
click at [299, 41] on icon "button" at bounding box center [297, 40] width 7 height 7
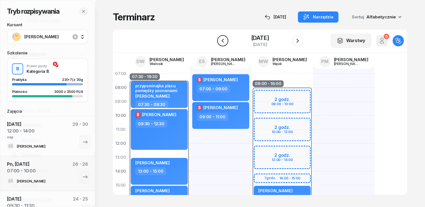
click at [225, 41] on icon "button" at bounding box center [223, 40] width 7 height 7
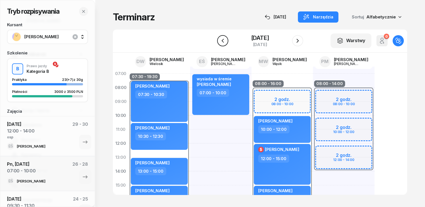
click at [224, 39] on icon "button" at bounding box center [223, 40] width 7 height 7
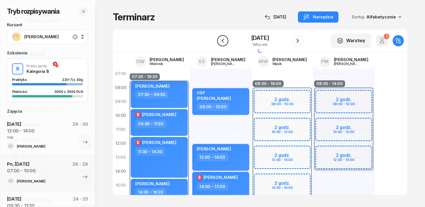
click at [224, 39] on icon "button" at bounding box center [223, 40] width 7 height 7
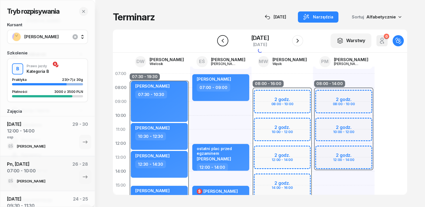
click at [224, 39] on icon "button" at bounding box center [223, 40] width 7 height 7
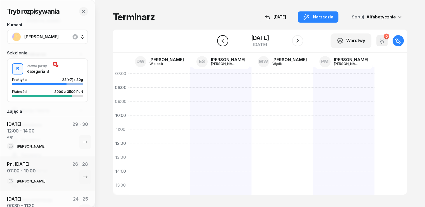
click at [224, 39] on icon "button" at bounding box center [223, 40] width 7 height 7
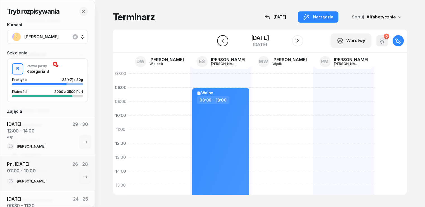
click at [220, 41] on icon "button" at bounding box center [223, 40] width 7 height 7
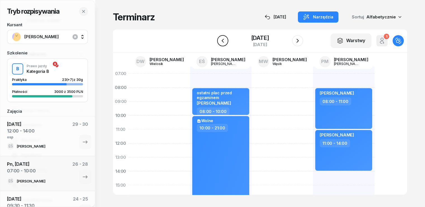
click at [220, 40] on icon "button" at bounding box center [223, 40] width 7 height 7
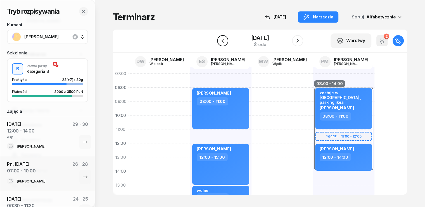
click at [220, 40] on icon "button" at bounding box center [223, 40] width 7 height 7
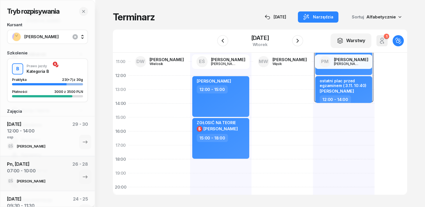
scroll to position [84, 0]
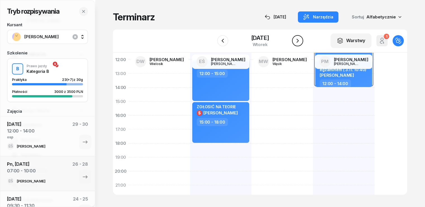
click at [299, 42] on icon "button" at bounding box center [298, 41] width 2 height 4
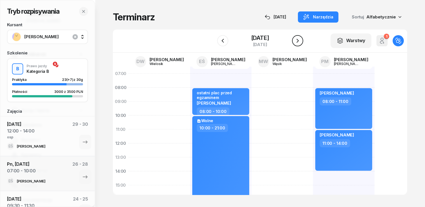
click at [301, 40] on icon "button" at bounding box center [297, 40] width 7 height 7
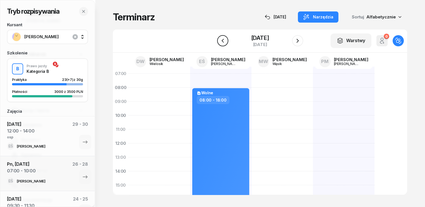
click at [220, 41] on icon "button" at bounding box center [223, 40] width 7 height 7
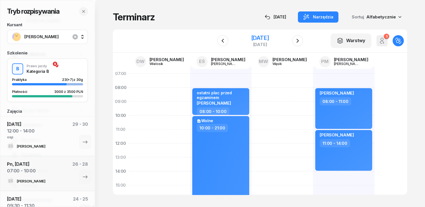
click at [254, 40] on div "[DATE]" at bounding box center [260, 38] width 18 height 6
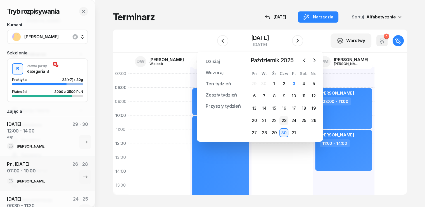
click at [283, 120] on div "23" at bounding box center [284, 120] width 9 height 9
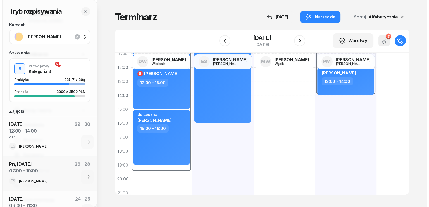
scroll to position [84, 0]
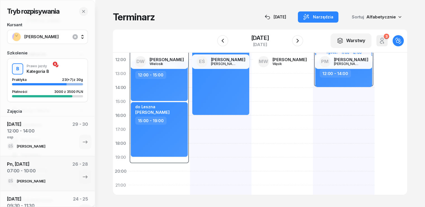
click at [192, 121] on div "[PERSON_NAME] 07:00 - 09:00 kursant odwołał $ [PERSON_NAME] 10:00 - 12:00 fryzj…" at bounding box center [221, 109] width 62 height 252
select select "16"
select select "18"
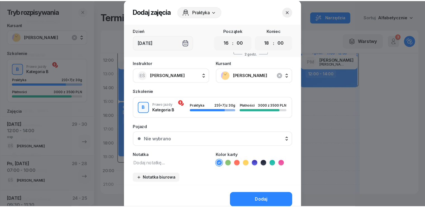
scroll to position [28, 0]
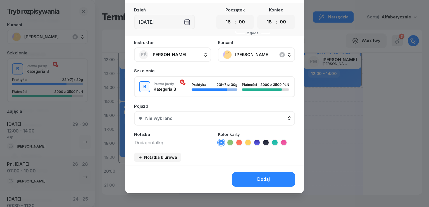
click at [165, 144] on textarea at bounding box center [172, 142] width 77 height 7
type textarea "wolneeeee"
click at [258, 180] on div "Dodaj" at bounding box center [264, 179] width 13 height 7
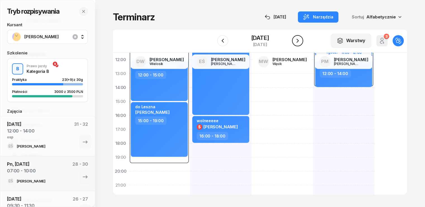
click at [301, 43] on icon "button" at bounding box center [297, 40] width 7 height 7
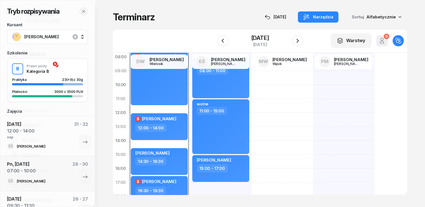
scroll to position [84, 0]
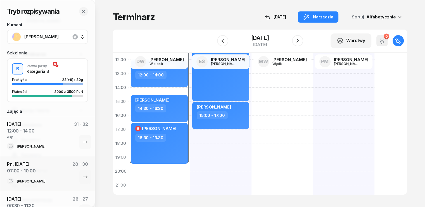
click at [190, 140] on div "[PERSON_NAME] 08:00 - 11:00 wolne 11:00 - 15:00 [PERSON_NAME] 15:00 - 17:00" at bounding box center [221, 109] width 62 height 252
select select "17"
select select "19"
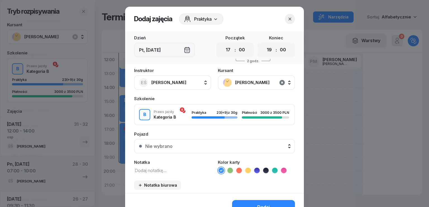
click at [280, 82] on icon "button" at bounding box center [282, 82] width 7 height 7
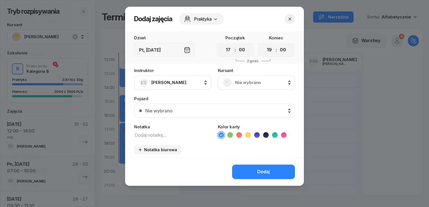
click at [290, 20] on icon "button" at bounding box center [290, 19] width 6 height 6
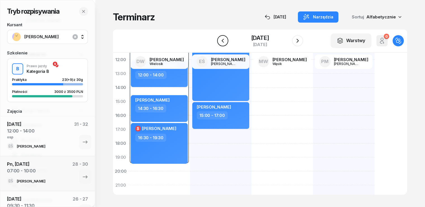
click at [220, 41] on icon "button" at bounding box center [223, 40] width 7 height 7
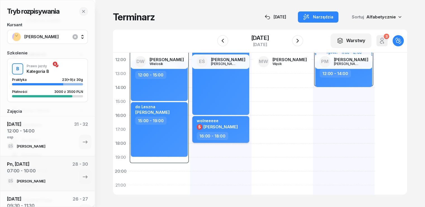
click at [227, 126] on div "wolneeeee $ [PERSON_NAME]" at bounding box center [221, 126] width 49 height 14
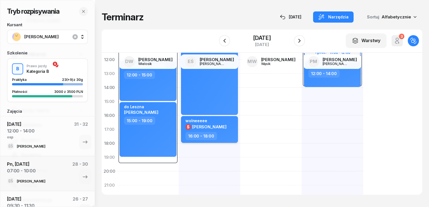
select select "16"
select select "18"
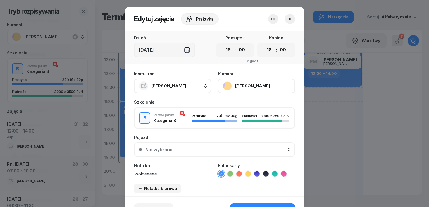
click at [270, 18] on icon "button" at bounding box center [273, 19] width 7 height 7
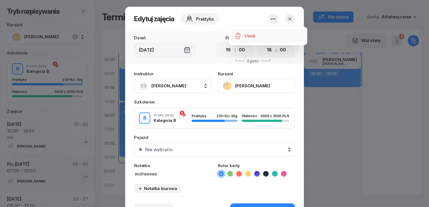
click at [253, 39] on div "Usuń" at bounding box center [250, 35] width 10 height 7
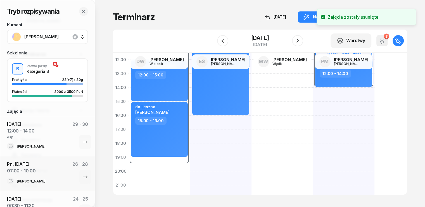
click at [191, 119] on div "[PERSON_NAME] 07:00 - 09:00 kursant odwołał $ [PERSON_NAME] 10:00 - 12:00 fryzj…" at bounding box center [221, 109] width 62 height 252
select select "16"
select select "18"
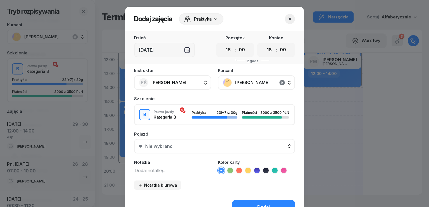
click at [281, 84] on icon "button" at bounding box center [282, 82] width 5 height 5
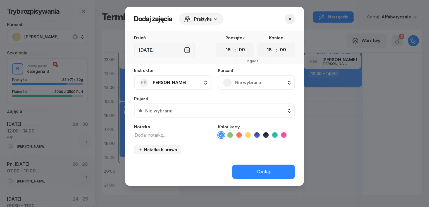
click at [169, 136] on textarea at bounding box center [172, 134] width 77 height 7
type textarea "wolneeee"
click at [272, 172] on button "Dodaj" at bounding box center [263, 172] width 63 height 15
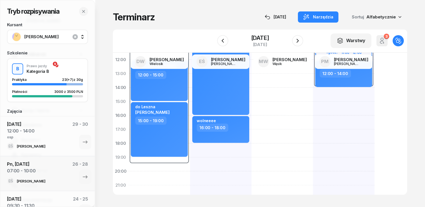
click at [74, 36] on icon "button" at bounding box center [74, 36] width 5 height 5
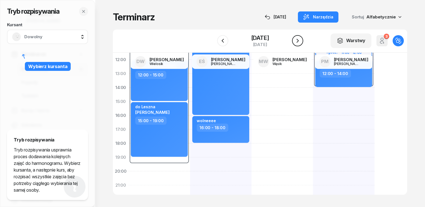
click at [301, 43] on icon "button" at bounding box center [297, 40] width 7 height 7
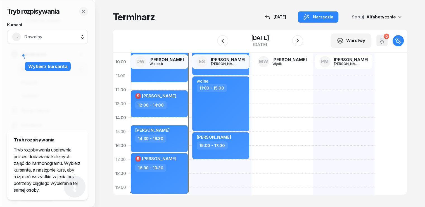
scroll to position [56, 0]
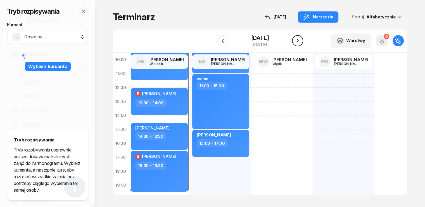
click at [301, 40] on icon "button" at bounding box center [297, 40] width 7 height 7
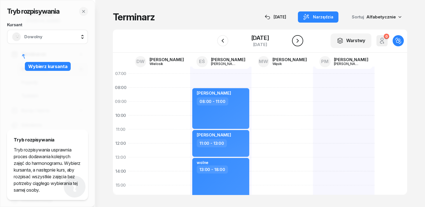
click at [299, 41] on icon "button" at bounding box center [298, 41] width 2 height 4
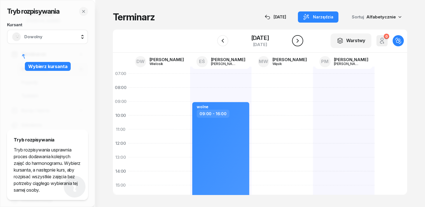
click at [299, 41] on icon "button" at bounding box center [298, 41] width 2 height 4
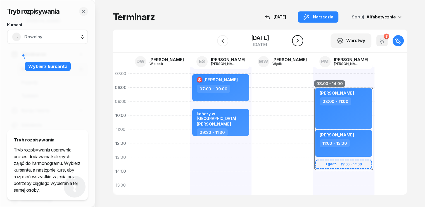
click at [299, 41] on icon "button" at bounding box center [298, 41] width 2 height 4
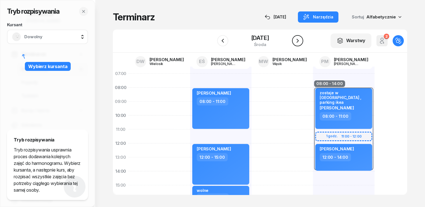
click at [299, 41] on icon "button" at bounding box center [298, 41] width 2 height 4
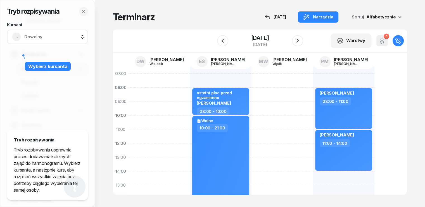
click at [206, 149] on div "Wolne 10:00 - 21:00" at bounding box center [220, 192] width 57 height 153
select select "10"
select select "21"
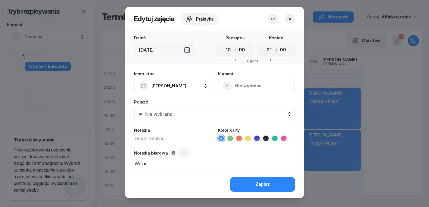
click at [274, 18] on icon "button" at bounding box center [273, 19] width 7 height 7
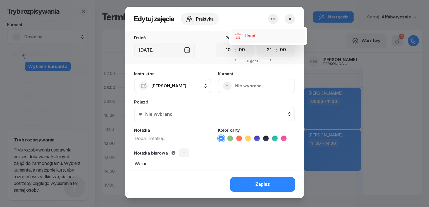
click at [261, 38] on link "Usuń" at bounding box center [269, 36] width 74 height 14
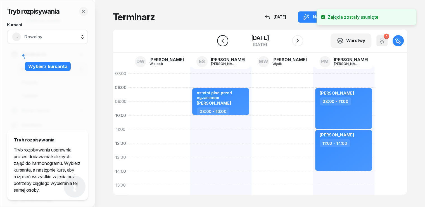
click at [220, 42] on icon "button" at bounding box center [223, 40] width 7 height 7
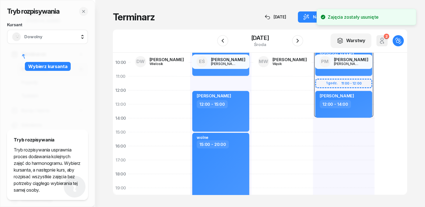
scroll to position [56, 0]
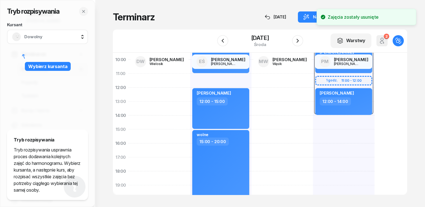
click at [221, 150] on div "wolne 15:00 - 20:00" at bounding box center [220, 164] width 57 height 69
select select "15"
select select "20"
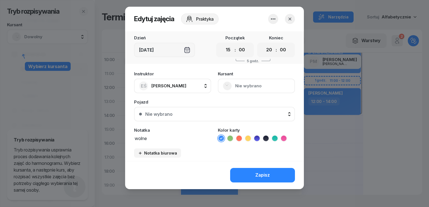
click at [274, 19] on icon "button" at bounding box center [273, 19] width 7 height 7
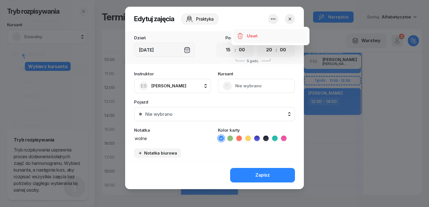
click at [250, 38] on div "Usuń" at bounding box center [252, 35] width 10 height 7
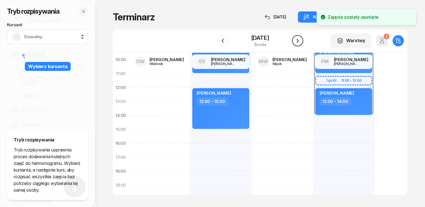
click at [301, 39] on icon "button" at bounding box center [297, 40] width 7 height 7
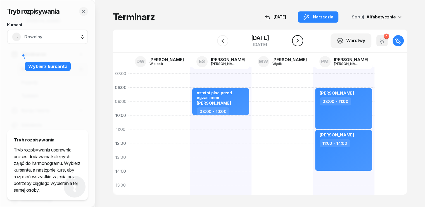
click at [301, 40] on icon "button" at bounding box center [297, 40] width 7 height 7
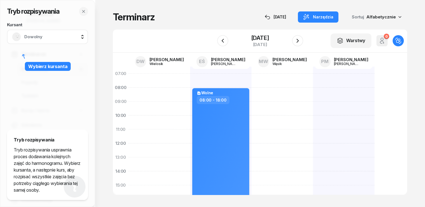
click at [210, 126] on div "Wolne 08:00 - 18:00" at bounding box center [220, 157] width 57 height 139
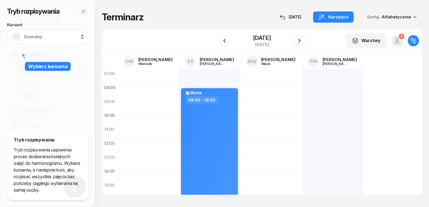
select select "08"
select select "18"
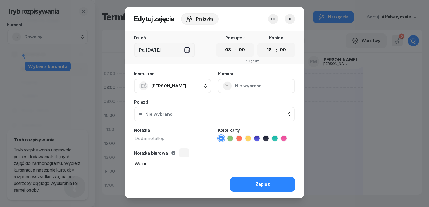
click at [271, 19] on icon "button" at bounding box center [273, 18] width 4 height 1
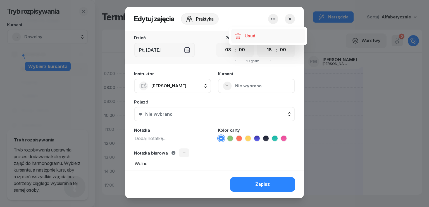
click at [256, 34] on link "Usuń" at bounding box center [269, 36] width 74 height 14
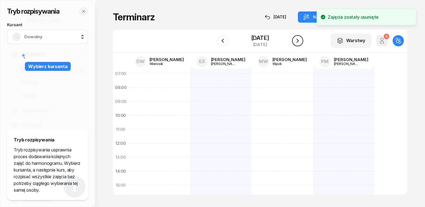
click at [301, 40] on icon "button" at bounding box center [297, 40] width 7 height 7
click at [300, 42] on icon "button" at bounding box center [297, 40] width 7 height 7
click at [298, 43] on icon "button" at bounding box center [297, 40] width 7 height 7
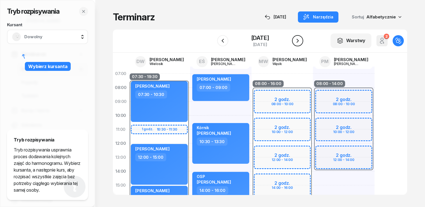
click at [297, 44] on icon "button" at bounding box center [297, 40] width 7 height 7
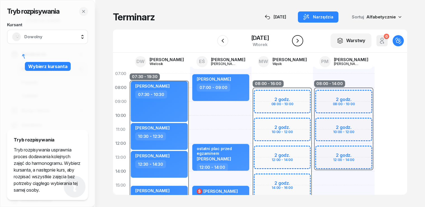
click at [297, 45] on button "button" at bounding box center [297, 40] width 11 height 11
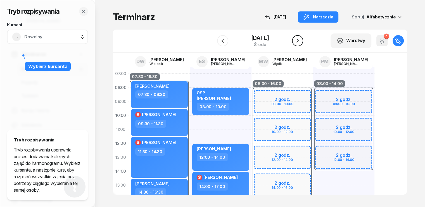
click at [297, 45] on button "button" at bounding box center [297, 40] width 11 height 11
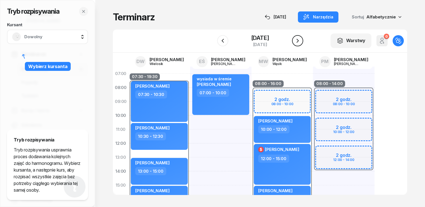
click at [297, 45] on button "button" at bounding box center [297, 40] width 11 height 11
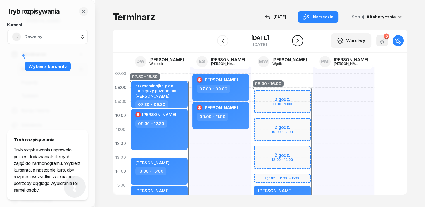
click at [297, 45] on button "button" at bounding box center [297, 40] width 11 height 11
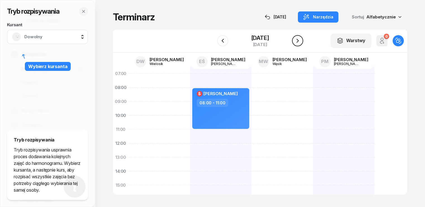
click at [297, 43] on icon "button" at bounding box center [297, 40] width 7 height 7
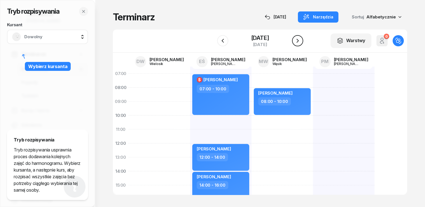
click at [297, 43] on icon "button" at bounding box center [297, 40] width 7 height 7
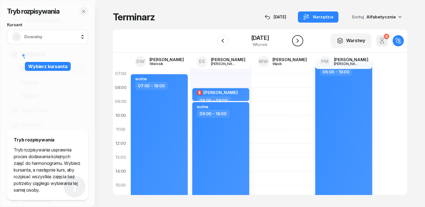
click at [300, 42] on icon "button" at bounding box center [297, 40] width 7 height 7
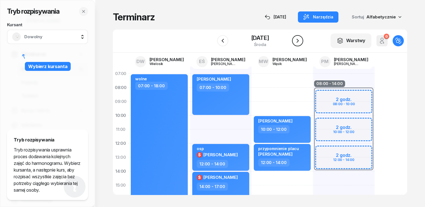
click at [300, 42] on icon "button" at bounding box center [297, 40] width 7 height 7
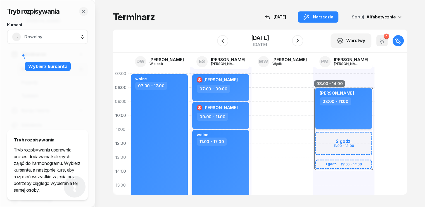
click at [345, 105] on div "08:00 - 11:00" at bounding box center [344, 102] width 49 height 8
select select "08"
select select "11"
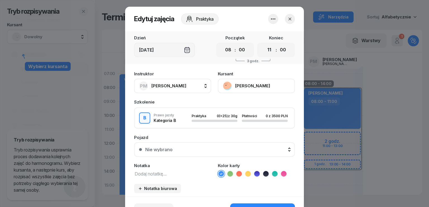
click at [186, 88] on button "PM [PERSON_NAME]" at bounding box center [172, 86] width 77 height 15
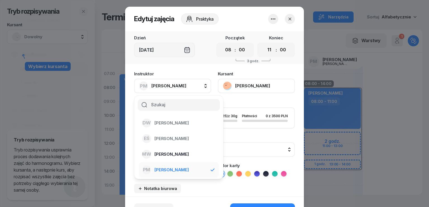
click at [174, 150] on div "MW [PERSON_NAME]" at bounding box center [175, 154] width 67 height 9
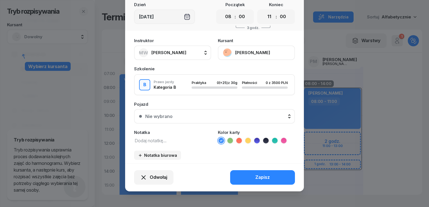
scroll to position [35, 0]
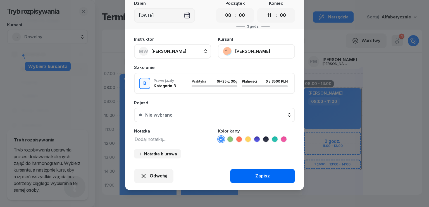
click at [264, 175] on div "Zapisz" at bounding box center [263, 176] width 15 height 7
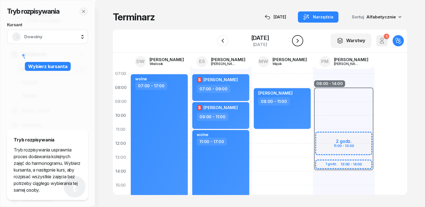
click at [298, 41] on icon "button" at bounding box center [297, 40] width 7 height 7
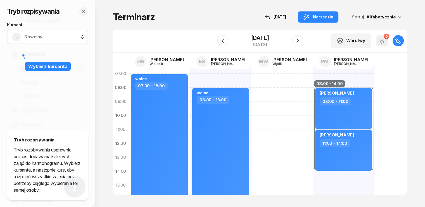
click at [348, 106] on div "[PERSON_NAME] 08:00 - 11:00" at bounding box center [343, 108] width 57 height 41
select select "08"
select select "11"
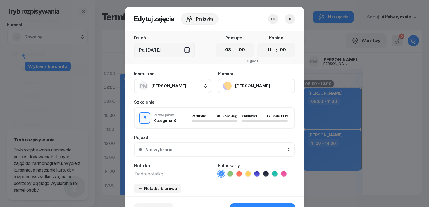
click at [180, 87] on span "[PERSON_NAME]" at bounding box center [169, 85] width 35 height 5
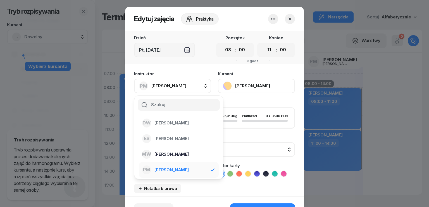
click at [174, 156] on span "[PERSON_NAME]" at bounding box center [172, 154] width 34 height 7
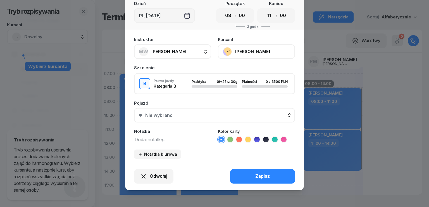
scroll to position [35, 0]
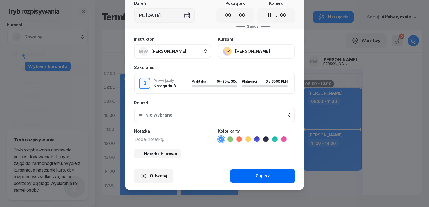
click at [262, 175] on div "Zapisz" at bounding box center [263, 176] width 15 height 7
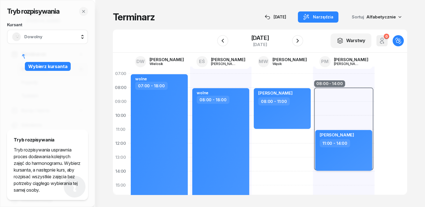
click at [335, 156] on div "[PERSON_NAME] 11:00 - 14:00" at bounding box center [343, 150] width 57 height 41
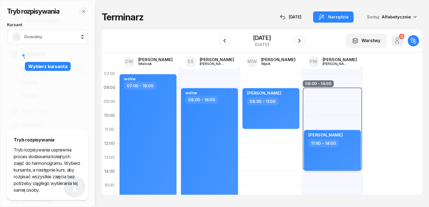
select select "11"
select select "14"
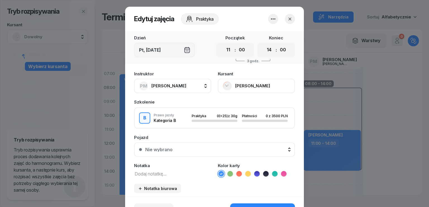
drag, startPoint x: 167, startPoint y: 86, endPoint x: 173, endPoint y: 94, distance: 9.8
click at [167, 86] on span "[PERSON_NAME]" at bounding box center [169, 85] width 35 height 5
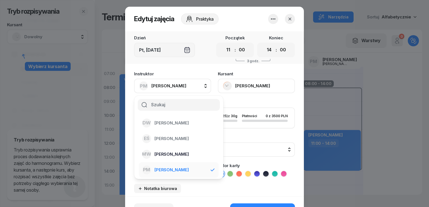
click at [171, 155] on span "[PERSON_NAME]" at bounding box center [172, 154] width 34 height 7
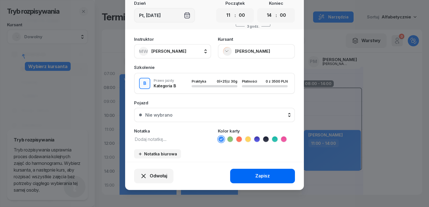
click at [258, 174] on div "Zapisz" at bounding box center [263, 176] width 15 height 7
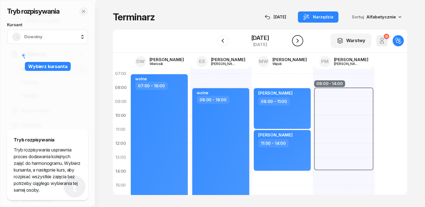
click at [298, 38] on icon "button" at bounding box center [297, 40] width 7 height 7
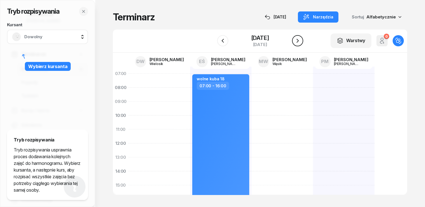
click at [298, 39] on icon "button" at bounding box center [297, 40] width 7 height 7
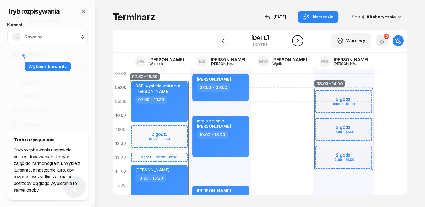
click at [298, 39] on icon "button" at bounding box center [297, 40] width 7 height 7
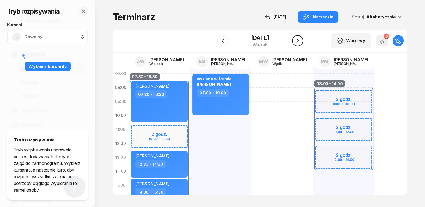
click at [298, 39] on icon "button" at bounding box center [297, 40] width 7 height 7
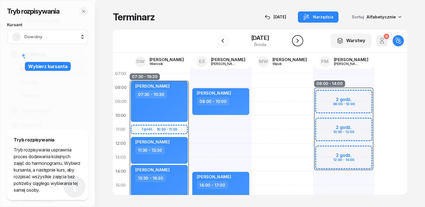
click at [298, 39] on icon "button" at bounding box center [297, 40] width 7 height 7
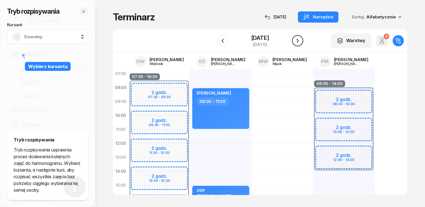
click at [298, 39] on icon "button" at bounding box center [297, 40] width 7 height 7
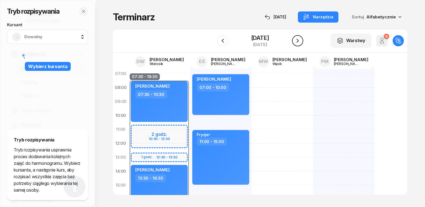
click at [298, 39] on icon "button" at bounding box center [297, 40] width 7 height 7
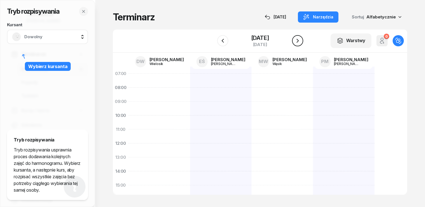
click at [298, 39] on icon "button" at bounding box center [297, 40] width 7 height 7
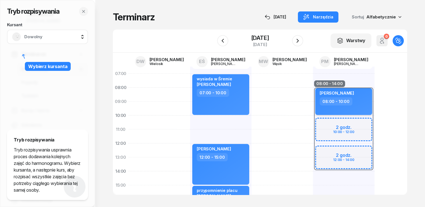
click at [357, 100] on div "08:00 - 10:00" at bounding box center [344, 102] width 49 height 8
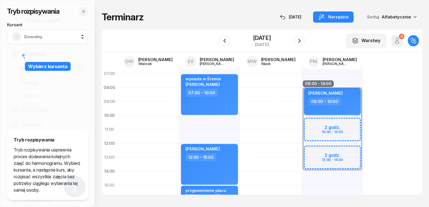
select select "08"
select select "10"
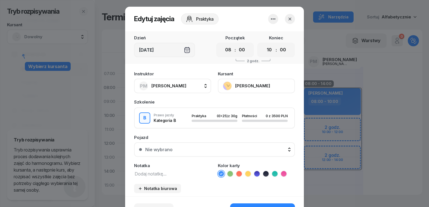
click at [175, 85] on span "[PERSON_NAME]" at bounding box center [169, 85] width 35 height 5
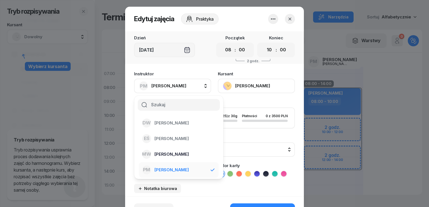
click at [177, 157] on span "[PERSON_NAME]" at bounding box center [172, 154] width 34 height 7
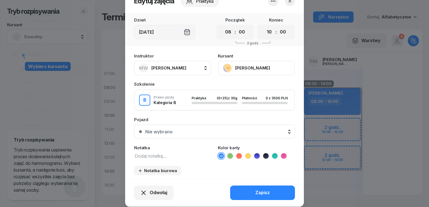
scroll to position [35, 0]
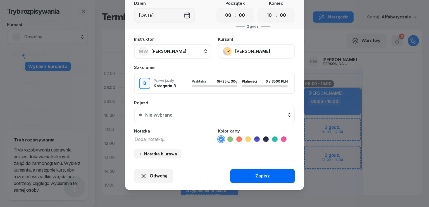
click at [253, 176] on button "Zapisz" at bounding box center [262, 176] width 65 height 15
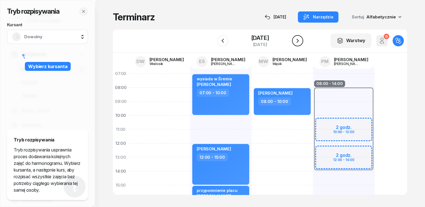
click at [301, 40] on icon "button" at bounding box center [297, 40] width 7 height 7
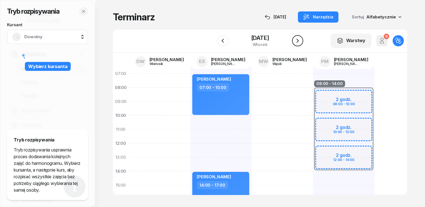
click at [301, 40] on icon "button" at bounding box center [297, 40] width 7 height 7
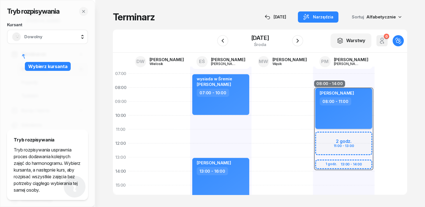
click at [351, 113] on div "[PERSON_NAME] 08:00 - 11:00" at bounding box center [343, 108] width 57 height 41
select select "08"
select select "11"
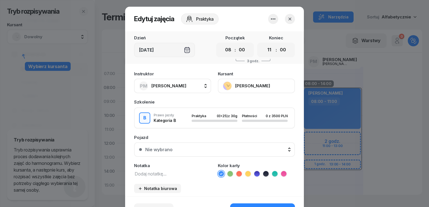
click at [167, 87] on span "[PERSON_NAME]" at bounding box center [169, 85] width 35 height 5
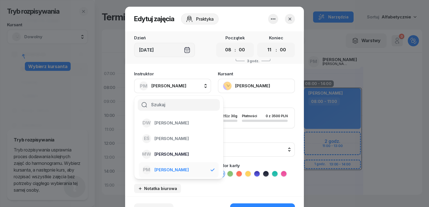
drag, startPoint x: 167, startPoint y: 152, endPoint x: 170, endPoint y: 152, distance: 2.8
click at [168, 152] on span "[PERSON_NAME]" at bounding box center [172, 154] width 34 height 7
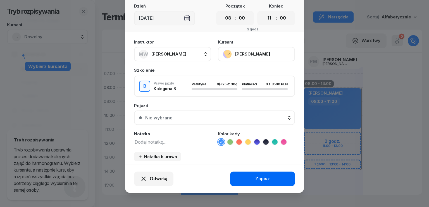
scroll to position [35, 0]
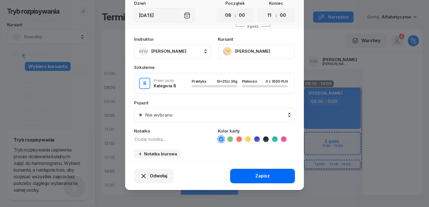
click at [265, 179] on div "Zapisz" at bounding box center [263, 176] width 15 height 7
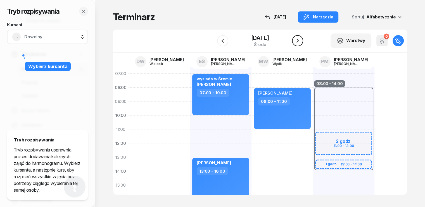
click at [300, 36] on button "button" at bounding box center [297, 40] width 11 height 11
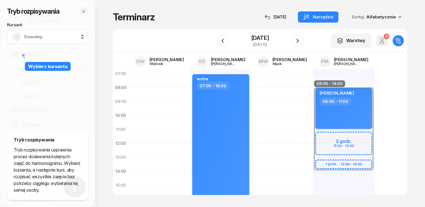
click at [356, 110] on div "[PERSON_NAME] 08:00 - 11:00" at bounding box center [343, 108] width 57 height 41
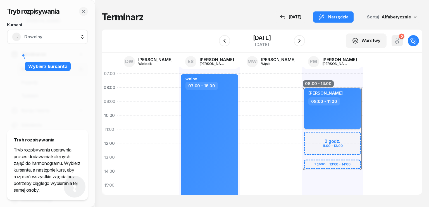
select select "08"
select select "11"
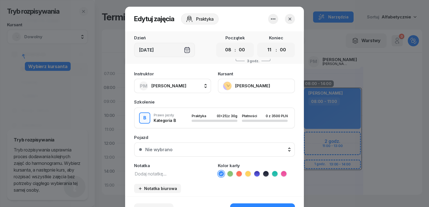
click at [167, 89] on div "PM [PERSON_NAME]" at bounding box center [162, 86] width 47 height 9
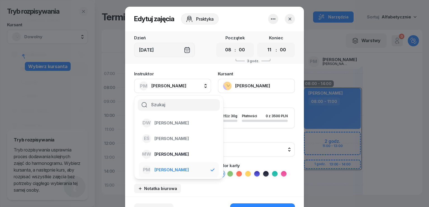
click at [173, 154] on span "[PERSON_NAME]" at bounding box center [172, 154] width 34 height 7
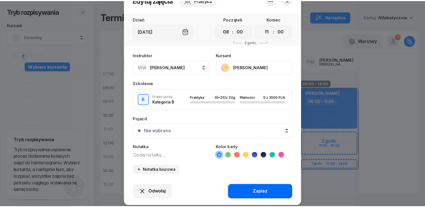
scroll to position [28, 0]
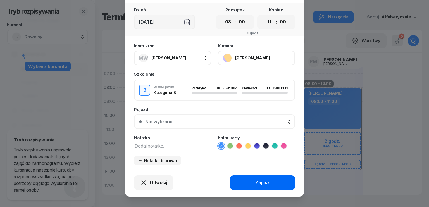
click at [256, 182] on div "Zapisz" at bounding box center [263, 183] width 15 height 7
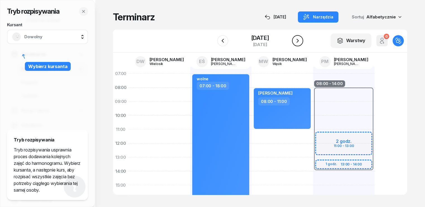
click at [300, 40] on icon "button" at bounding box center [297, 40] width 7 height 7
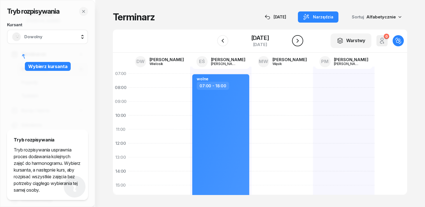
click at [299, 40] on icon "button" at bounding box center [298, 41] width 2 height 4
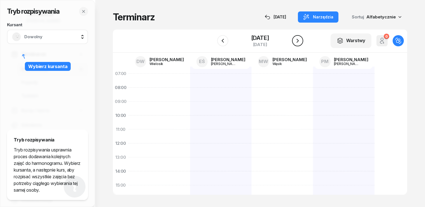
click at [299, 40] on icon "button" at bounding box center [298, 41] width 2 height 4
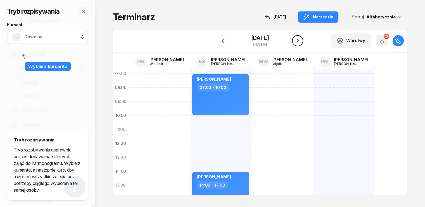
click at [300, 40] on icon "button" at bounding box center [297, 40] width 7 height 7
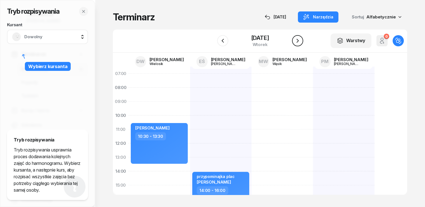
click at [300, 40] on icon "button" at bounding box center [297, 40] width 7 height 7
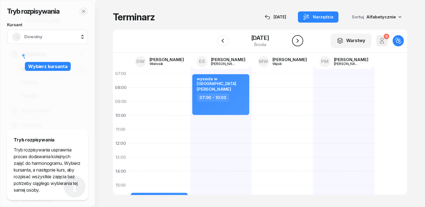
click at [300, 40] on icon "button" at bounding box center [297, 40] width 7 height 7
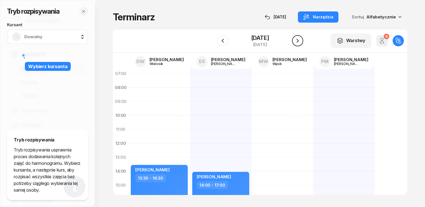
click at [300, 40] on icon "button" at bounding box center [297, 40] width 7 height 7
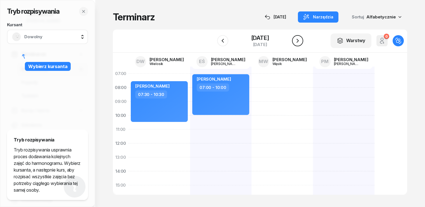
click at [300, 40] on icon "button" at bounding box center [297, 40] width 7 height 7
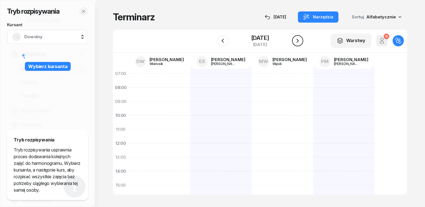
click at [300, 40] on icon "button" at bounding box center [297, 40] width 7 height 7
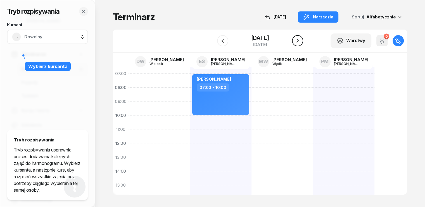
click at [300, 40] on icon "button" at bounding box center [297, 40] width 7 height 7
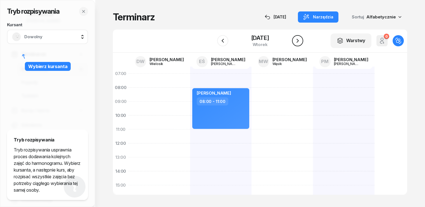
click at [300, 40] on icon "button" at bounding box center [297, 40] width 7 height 7
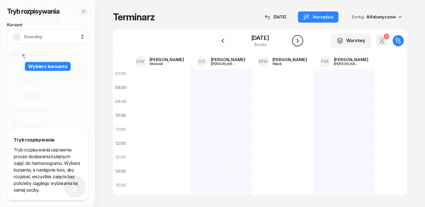
click at [299, 40] on icon "button" at bounding box center [297, 40] width 7 height 7
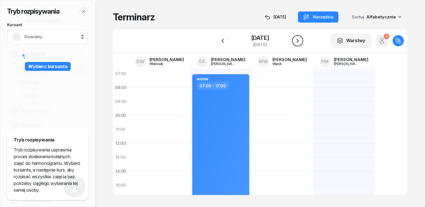
click at [299, 40] on icon "button" at bounding box center [297, 40] width 7 height 7
drag, startPoint x: 302, startPoint y: 40, endPoint x: 298, endPoint y: 40, distance: 4.2
click at [300, 40] on button "button" at bounding box center [297, 40] width 11 height 11
click at [298, 40] on icon "button" at bounding box center [297, 40] width 7 height 7
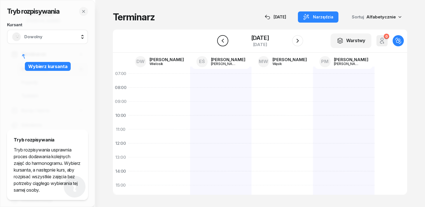
click at [223, 42] on icon "button" at bounding box center [222, 41] width 2 height 4
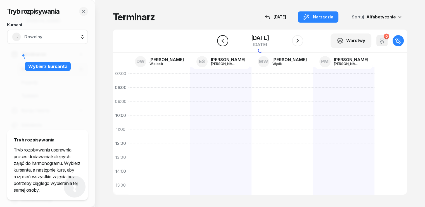
click at [223, 42] on icon "button" at bounding box center [222, 41] width 2 height 4
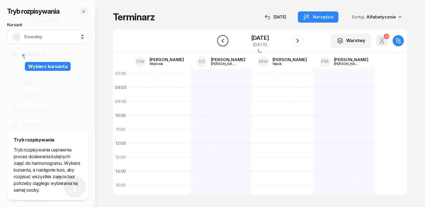
click at [223, 42] on icon "button" at bounding box center [222, 41] width 2 height 4
click at [223, 41] on icon "button" at bounding box center [223, 40] width 7 height 7
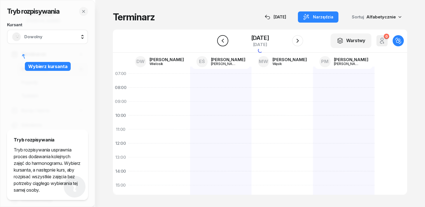
click at [223, 41] on icon "button" at bounding box center [223, 40] width 7 height 7
click at [223, 42] on icon "button" at bounding box center [223, 40] width 7 height 7
click at [223, 43] on icon "button" at bounding box center [223, 40] width 7 height 7
click at [224, 42] on icon "button" at bounding box center [223, 40] width 7 height 7
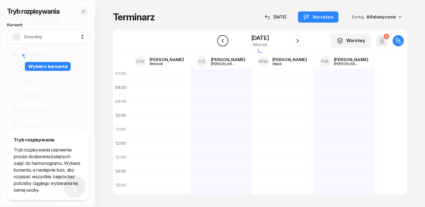
click at [224, 42] on icon "button" at bounding box center [223, 40] width 7 height 7
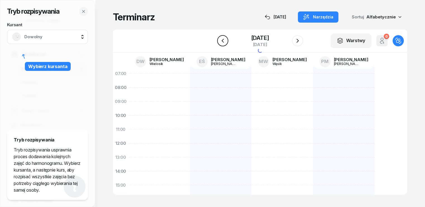
click at [224, 42] on icon "button" at bounding box center [223, 40] width 7 height 7
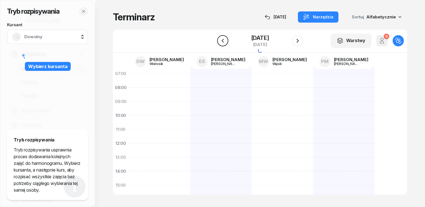
click at [224, 42] on icon "button" at bounding box center [223, 40] width 7 height 7
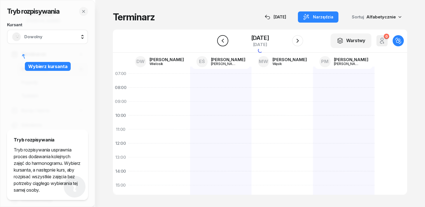
click at [224, 42] on icon "button" at bounding box center [223, 40] width 7 height 7
click at [224, 43] on icon "button" at bounding box center [223, 40] width 7 height 7
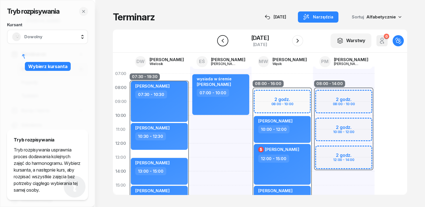
click at [224, 43] on icon "button" at bounding box center [223, 40] width 7 height 7
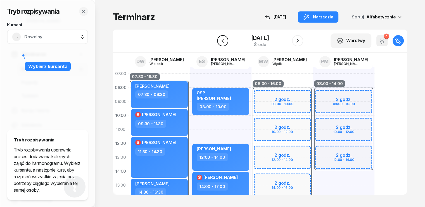
click at [224, 43] on icon "button" at bounding box center [223, 40] width 7 height 7
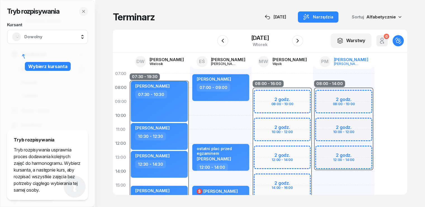
click at [334, 62] on div "[PERSON_NAME]" at bounding box center [351, 60] width 34 height 4
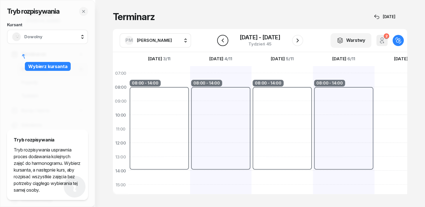
click at [224, 39] on icon "button" at bounding box center [223, 40] width 7 height 7
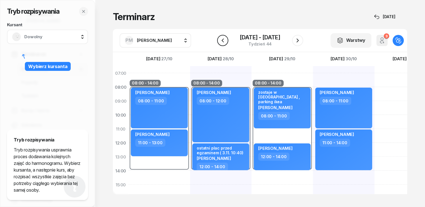
click at [223, 40] on icon "button" at bounding box center [223, 40] width 7 height 7
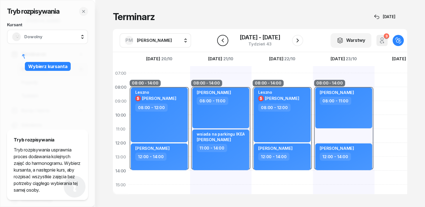
click at [223, 39] on icon "button" at bounding box center [223, 40] width 7 height 7
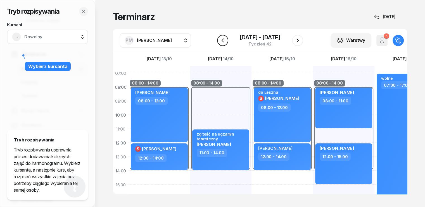
click at [223, 39] on icon "button" at bounding box center [223, 40] width 7 height 7
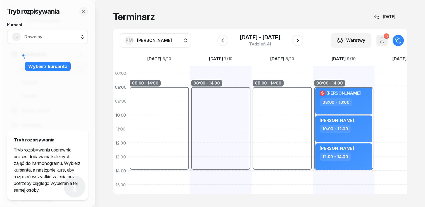
click at [341, 93] on div "$ [PERSON_NAME]" at bounding box center [344, 94] width 49 height 8
select select "08"
select select "10"
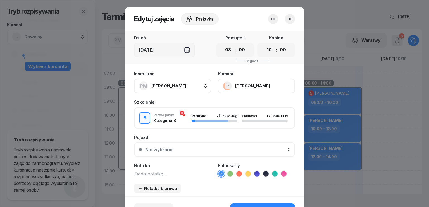
click at [288, 23] on button "button" at bounding box center [290, 19] width 10 height 10
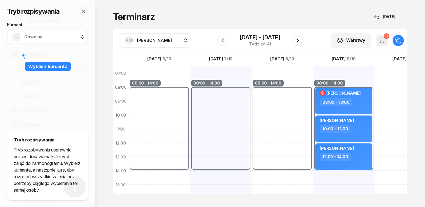
click at [327, 80] on div "08:00 - 14:00 $ [PERSON_NAME] 08:00 - 10:00 kursant odwołał [PERSON_NAME] 10:00…" at bounding box center [344, 192] width 62 height 252
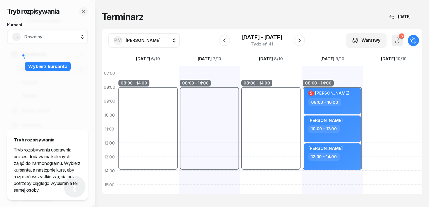
select select "07"
select select "08"
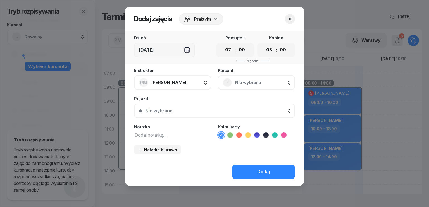
click at [289, 17] on icon "button" at bounding box center [290, 19] width 6 height 6
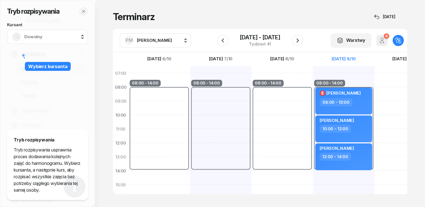
click at [332, 57] on span "[DATE]" at bounding box center [339, 59] width 14 height 4
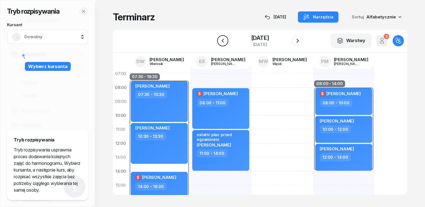
click at [220, 41] on icon "button" at bounding box center [223, 40] width 7 height 7
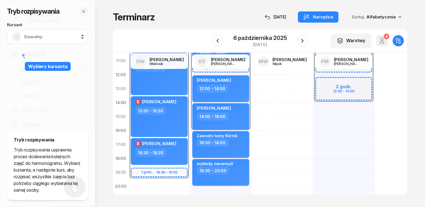
scroll to position [28, 0]
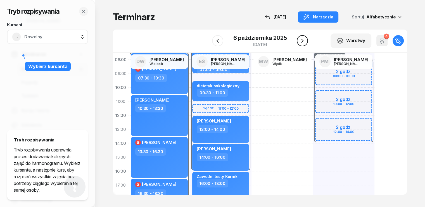
click at [303, 42] on icon "button" at bounding box center [302, 40] width 7 height 7
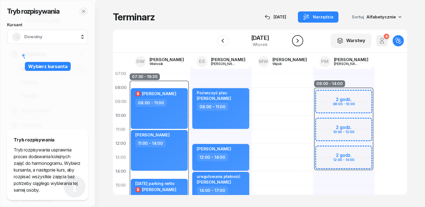
click at [301, 40] on icon "button" at bounding box center [297, 40] width 7 height 7
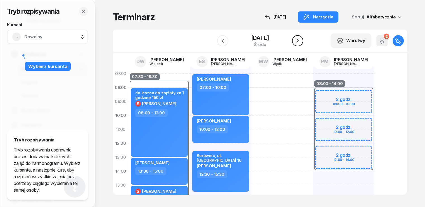
click at [301, 40] on icon "button" at bounding box center [297, 40] width 7 height 7
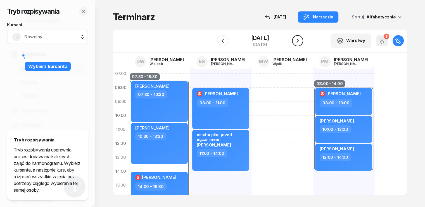
click at [299, 40] on icon "button" at bounding box center [298, 41] width 2 height 4
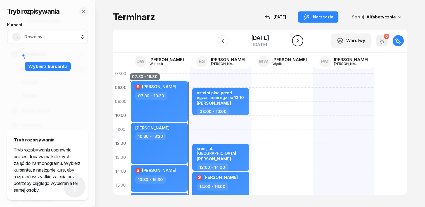
click at [301, 39] on icon "button" at bounding box center [297, 40] width 7 height 7
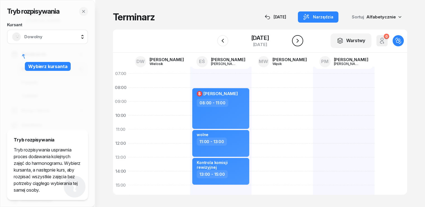
click at [301, 39] on icon "button" at bounding box center [297, 40] width 7 height 7
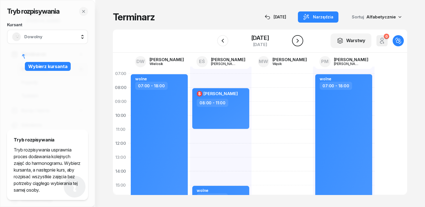
click at [301, 39] on icon "button" at bounding box center [297, 40] width 7 height 7
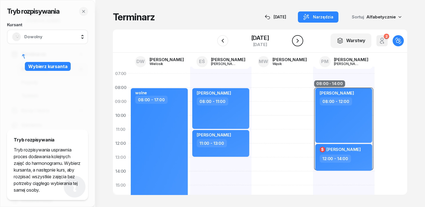
click at [301, 41] on icon "button" at bounding box center [297, 40] width 7 height 7
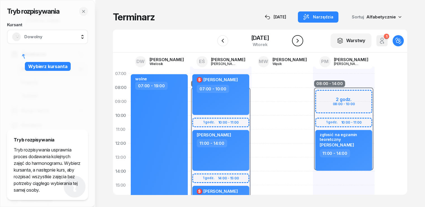
click at [301, 41] on icon "button" at bounding box center [297, 40] width 7 height 7
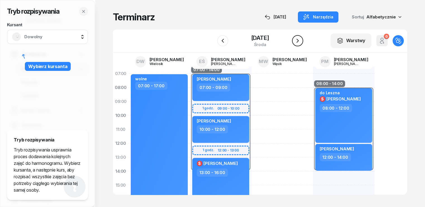
click at [301, 41] on icon "button" at bounding box center [297, 40] width 7 height 7
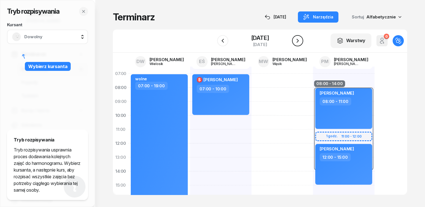
click at [301, 39] on icon "button" at bounding box center [297, 40] width 7 height 7
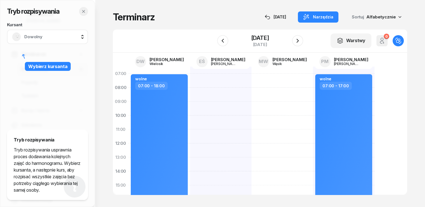
click at [83, 10] on icon "button" at bounding box center [83, 11] width 4 height 4
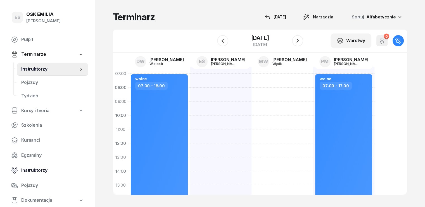
click at [40, 170] on span "Instruktorzy" at bounding box center [52, 170] width 63 height 7
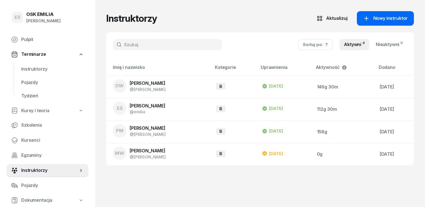
click at [389, 19] on span "Nowy instruktor" at bounding box center [390, 18] width 35 height 7
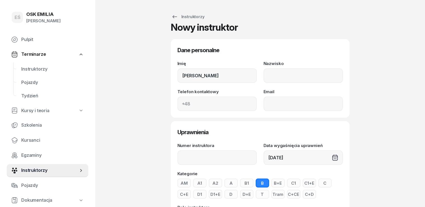
type input "[PERSON_NAME]"
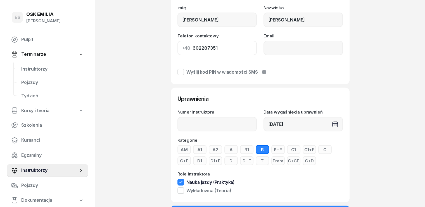
scroll to position [80, 0]
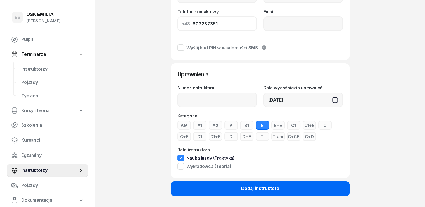
type input "602287351"
click at [246, 188] on div "Dodaj instruktora" at bounding box center [260, 188] width 38 height 7
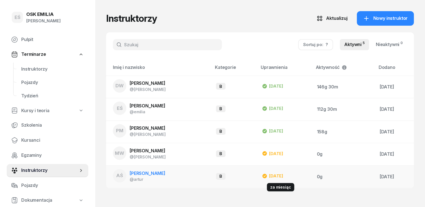
click at [262, 174] on div "[DATE]" at bounding box center [272, 176] width 21 height 7
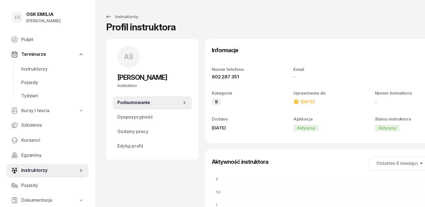
click at [296, 102] on div "[DATE]" at bounding box center [304, 102] width 21 height 7
click at [121, 86] on div "Instruktor" at bounding box center [152, 85] width 70 height 7
click at [127, 145] on span "Edytuj profil" at bounding box center [152, 146] width 70 height 7
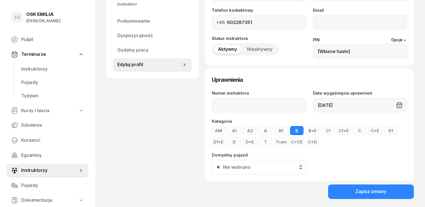
scroll to position [98, 0]
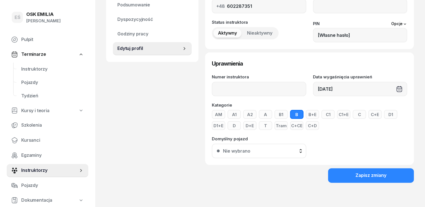
click at [359, 91] on div "[DATE]" at bounding box center [360, 89] width 95 height 15
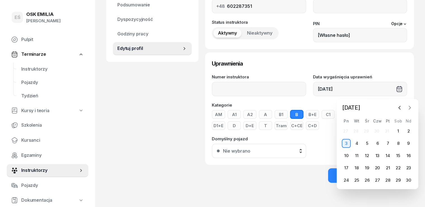
click at [410, 109] on icon "button" at bounding box center [410, 108] width 6 height 6
click at [409, 109] on icon "button" at bounding box center [410, 108] width 6 height 6
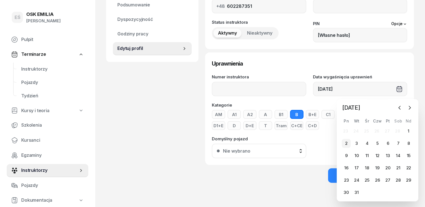
click at [346, 145] on div "2" at bounding box center [346, 143] width 9 height 9
type input "[DATE]"
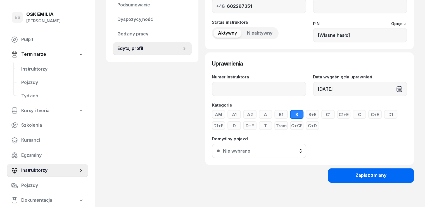
click at [365, 173] on button "Zapisz zmiany" at bounding box center [371, 176] width 86 height 15
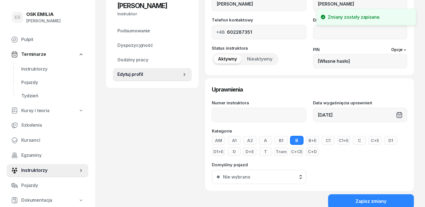
scroll to position [42, 0]
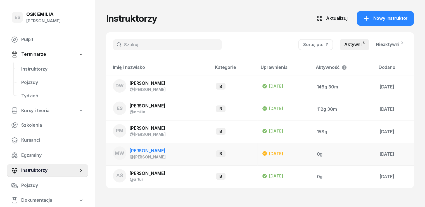
click at [274, 152] on div "[DATE]" at bounding box center [272, 153] width 21 height 7
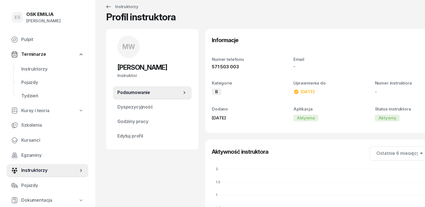
scroll to position [28, 0]
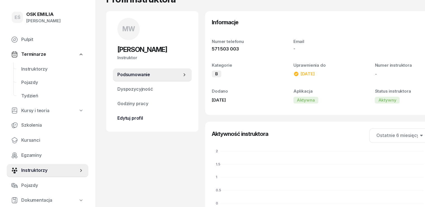
click at [129, 119] on span "Edytuj profil" at bounding box center [152, 118] width 70 height 7
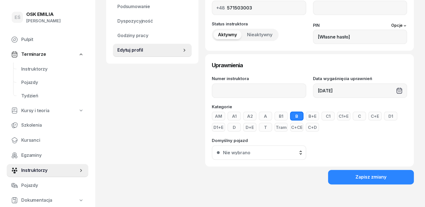
scroll to position [98, 0]
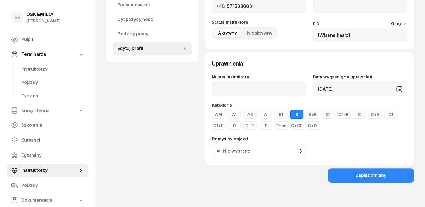
click at [348, 89] on div "[DATE]" at bounding box center [360, 89] width 95 height 15
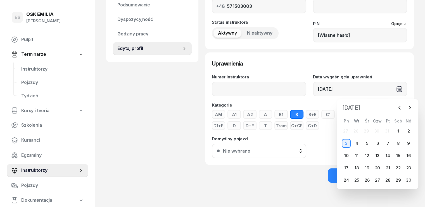
click at [363, 110] on span "[DATE]" at bounding box center [351, 107] width 22 height 9
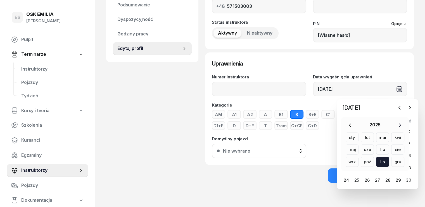
click at [398, 127] on icon "button" at bounding box center [400, 126] width 6 height 6
click at [376, 149] on div "lip" at bounding box center [382, 150] width 13 height 10
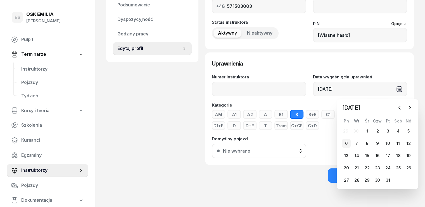
click at [350, 144] on div "6" at bounding box center [346, 143] width 9 height 9
type input "[DATE]"
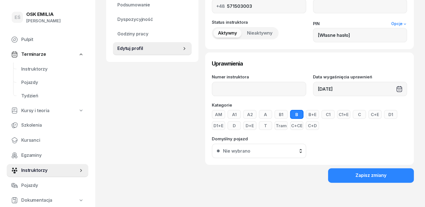
click at [407, 24] on link "Opcje" at bounding box center [399, 24] width 16 height 4
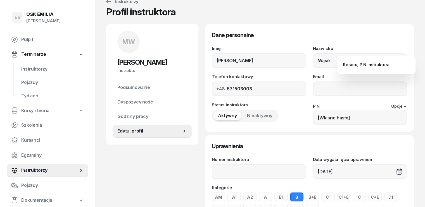
scroll to position [14, 0]
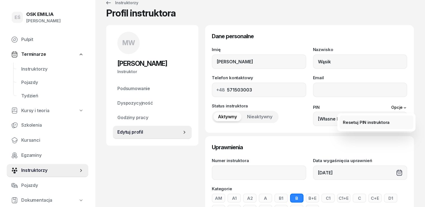
click at [373, 124] on div "Resetuj PIN instruktora" at bounding box center [366, 122] width 47 height 7
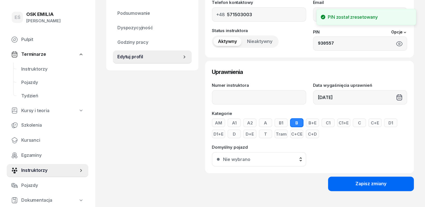
scroll to position [98, 0]
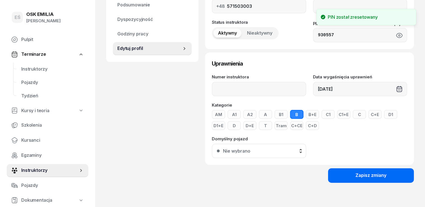
click at [387, 176] on div "Zapisz zmiany" at bounding box center [371, 175] width 31 height 7
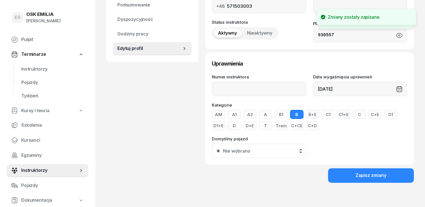
click at [136, 117] on div "MW [PERSON_NAME] Instruktor MW [PERSON_NAME] @[PERSON_NAME] wiadomość MW [PERSO…" at bounding box center [152, 68] width 92 height 255
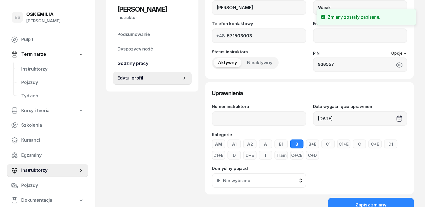
scroll to position [14, 0]
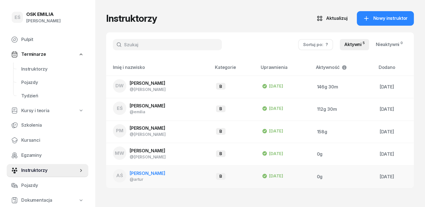
click at [147, 174] on span "[PERSON_NAME]" at bounding box center [148, 174] width 36 height 6
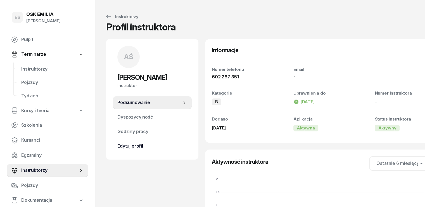
click at [124, 147] on span "Edytuj profil" at bounding box center [152, 146] width 70 height 7
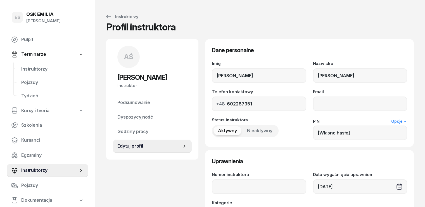
click at [407, 122] on icon at bounding box center [405, 122] width 4 height 4
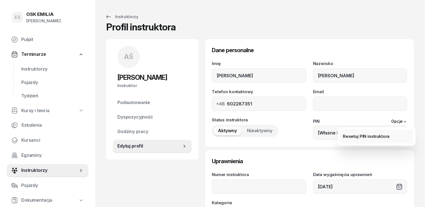
click at [377, 140] on div "Resetuj PIN instruktora" at bounding box center [366, 136] width 47 height 7
